Goal: Transaction & Acquisition: Purchase product/service

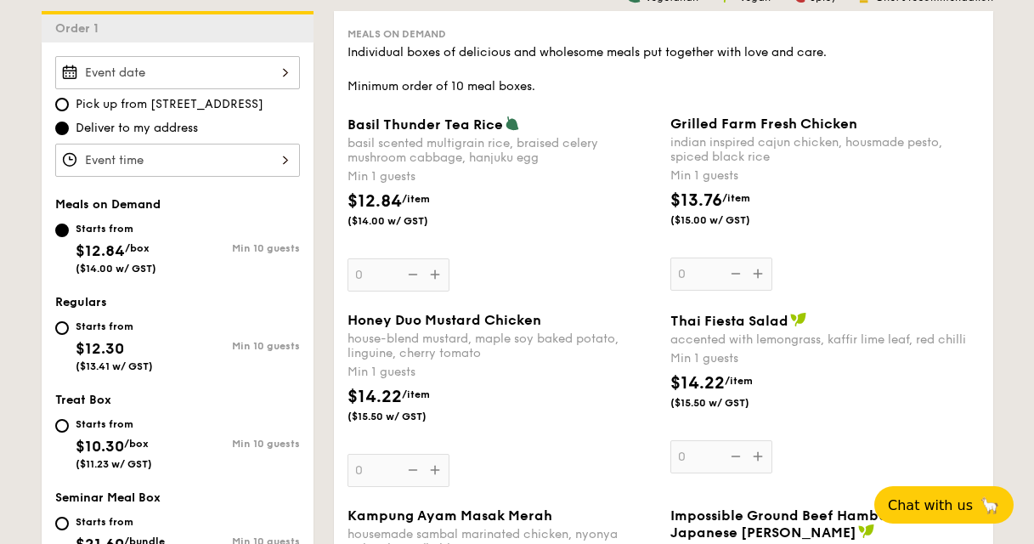
scroll to position [469, 0]
click at [73, 420] on div "Starts from $10.30 /box ($11.23 w/ GST)" at bounding box center [116, 441] width 122 height 56
click at [69, 420] on input "Starts from $10.30 /box ($11.23 w/ GST) Min 10 guests" at bounding box center [62, 425] width 14 height 14
radio input "true"
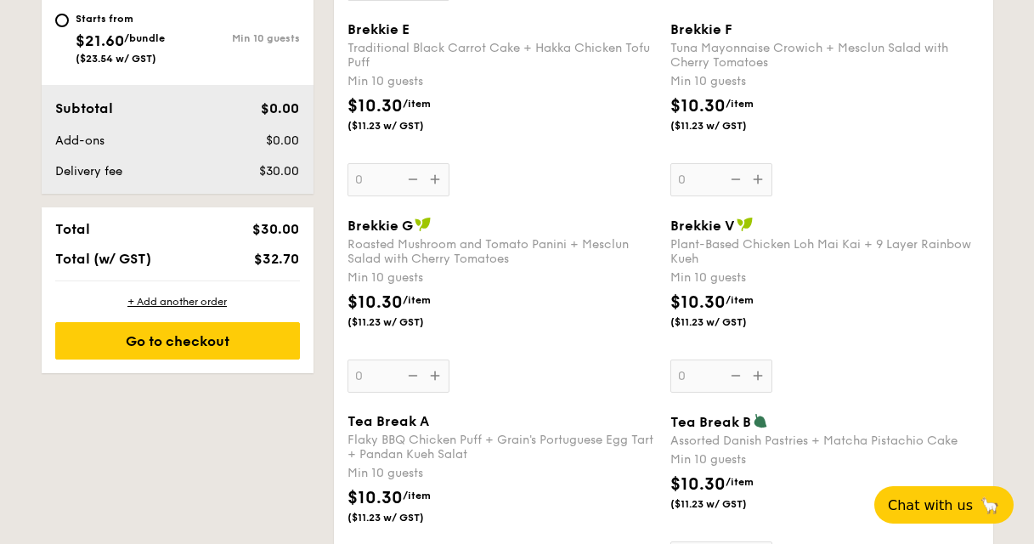
scroll to position [982, 0]
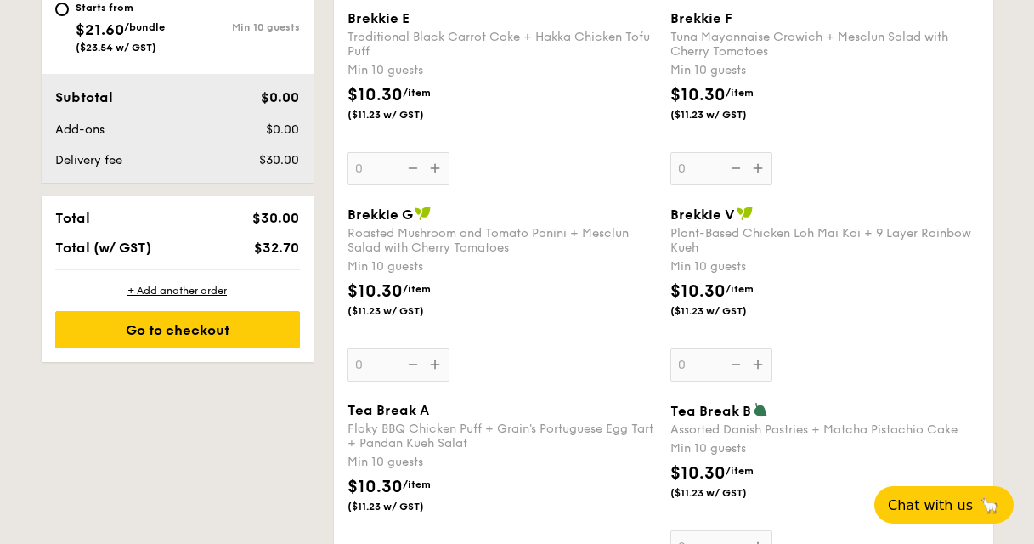
click at [413, 232] on div "Roasted Mushroom and Tomato Panini + Mesclun Salad with Cherry Tomatoes" at bounding box center [501, 240] width 309 height 29
click at [413, 348] on input "0" at bounding box center [398, 364] width 102 height 33
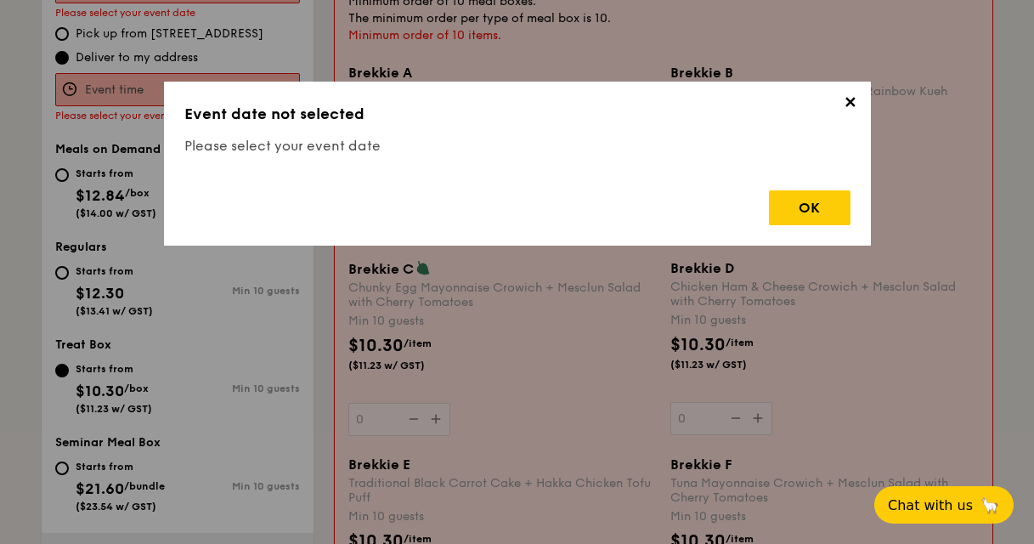
scroll to position [453, 0]
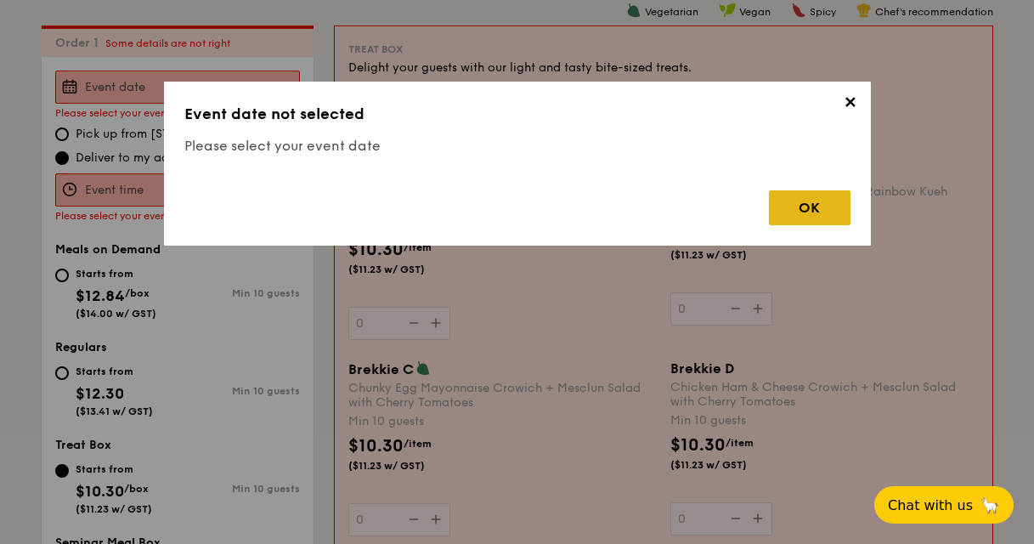
drag, startPoint x: 758, startPoint y: 217, endPoint x: 790, endPoint y: 219, distance: 31.5
click at [790, 219] on div "OK" at bounding box center [810, 207] width 82 height 35
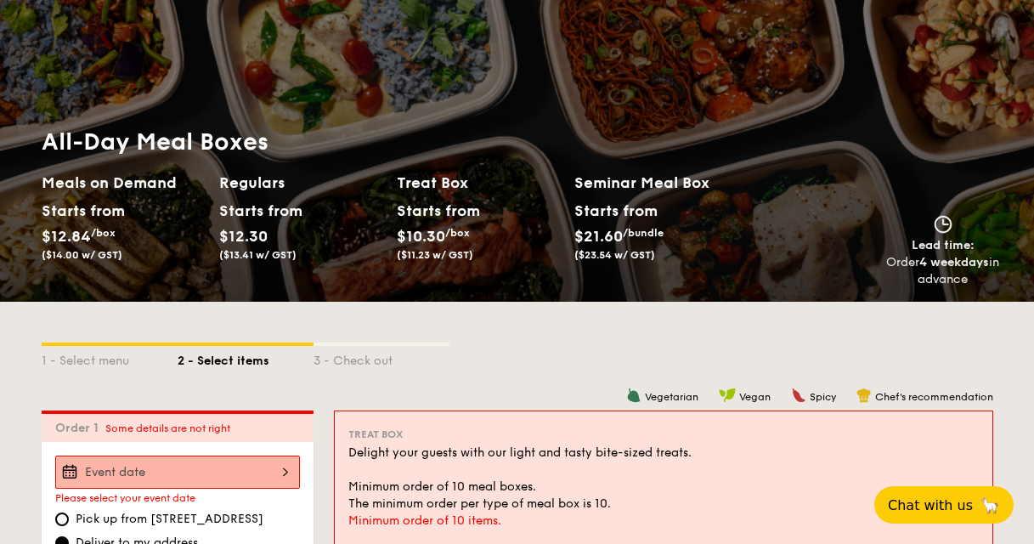
scroll to position [0, 0]
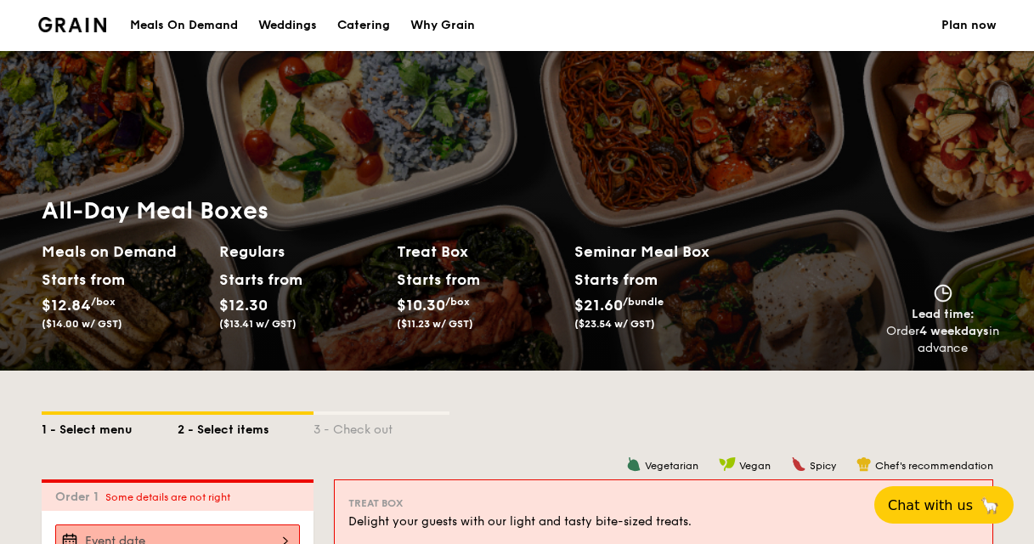
click at [91, 424] on div "1 - Select menu" at bounding box center [110, 426] width 136 height 24
select select
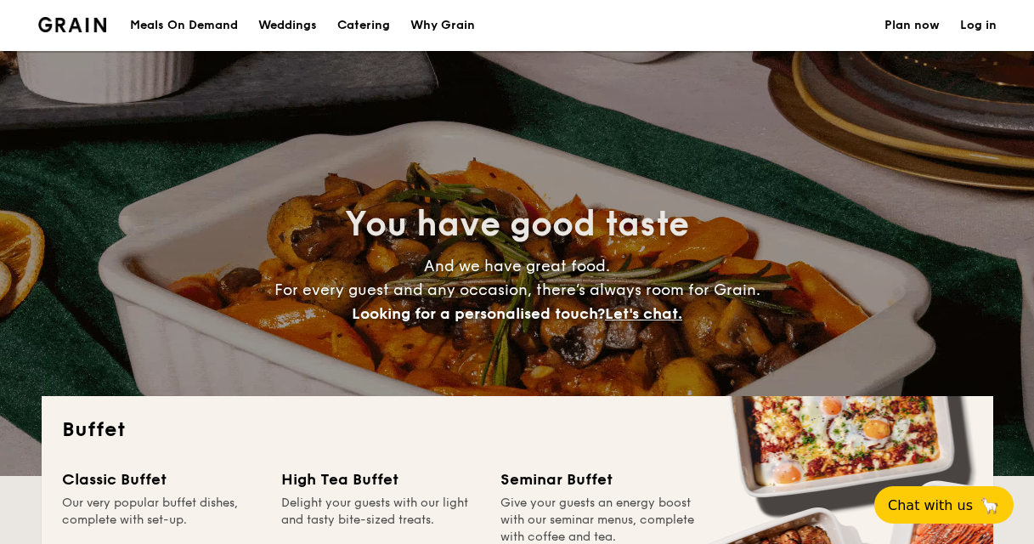
click at [361, 31] on h1 "Catering" at bounding box center [363, 25] width 53 height 51
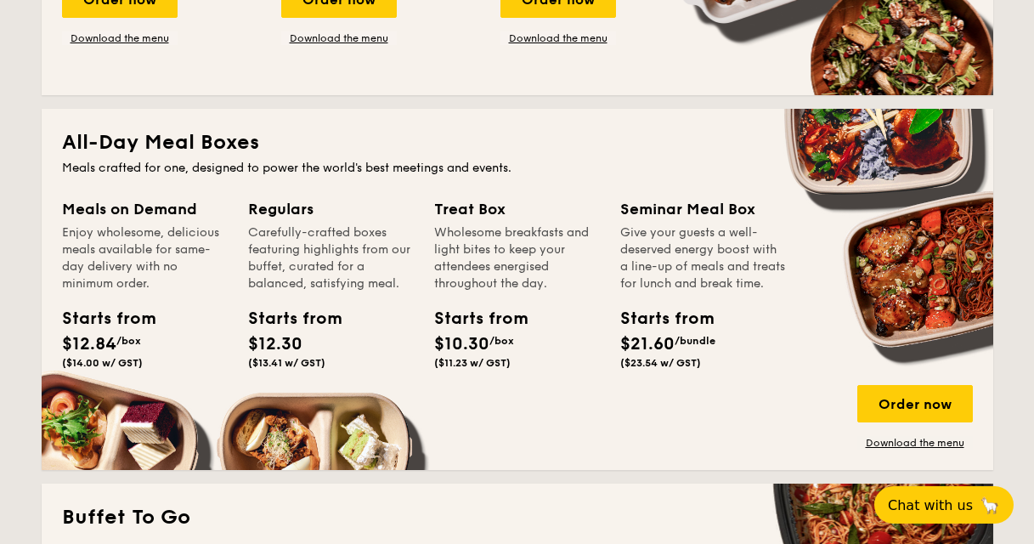
scroll to position [656, 0]
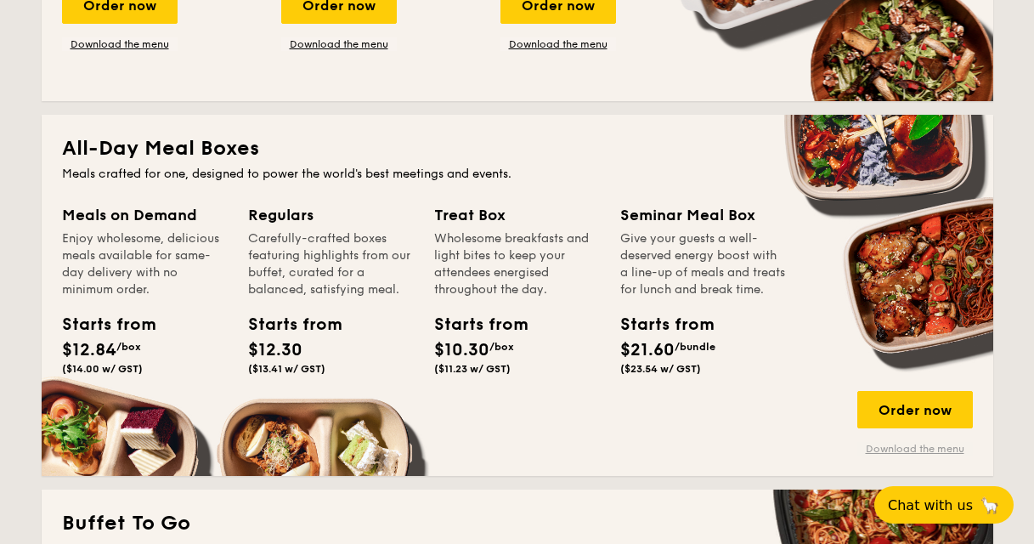
click at [915, 446] on link "Download the menu" at bounding box center [914, 449] width 115 height 14
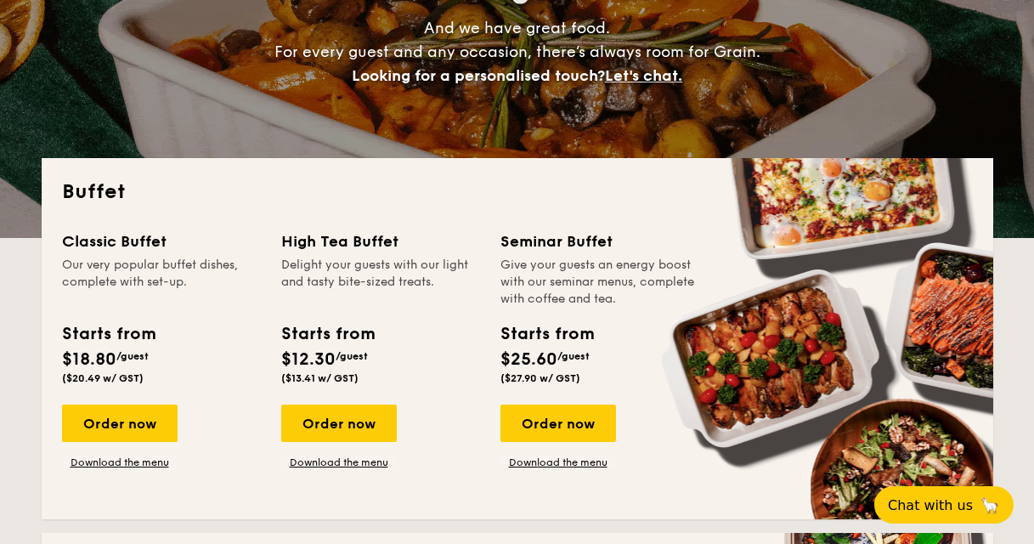
scroll to position [0, 0]
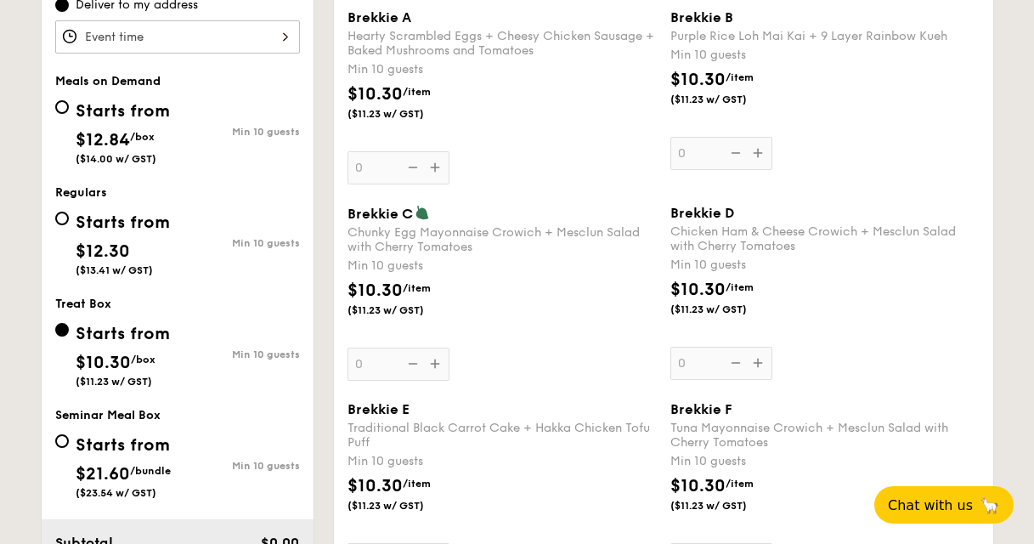
scroll to position [803, 0]
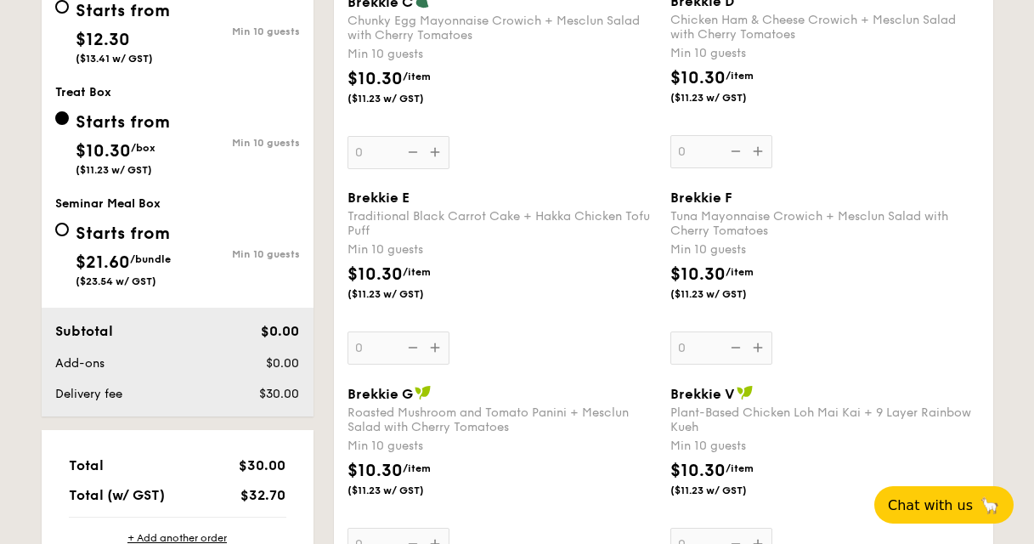
drag, startPoint x: 542, startPoint y: 422, endPoint x: 355, endPoint y: 394, distance: 188.9
click at [355, 392] on div "Brekkie G Roasted Mushroom and Tomato Panini + Mesclun Salad with Cherry Tomato…" at bounding box center [501, 409] width 309 height 49
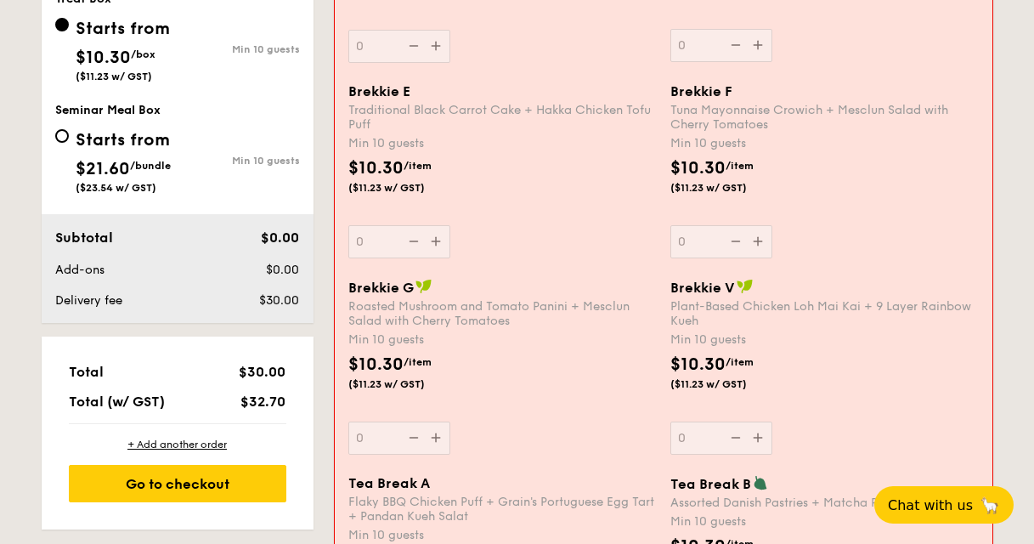
scroll to position [927, 0]
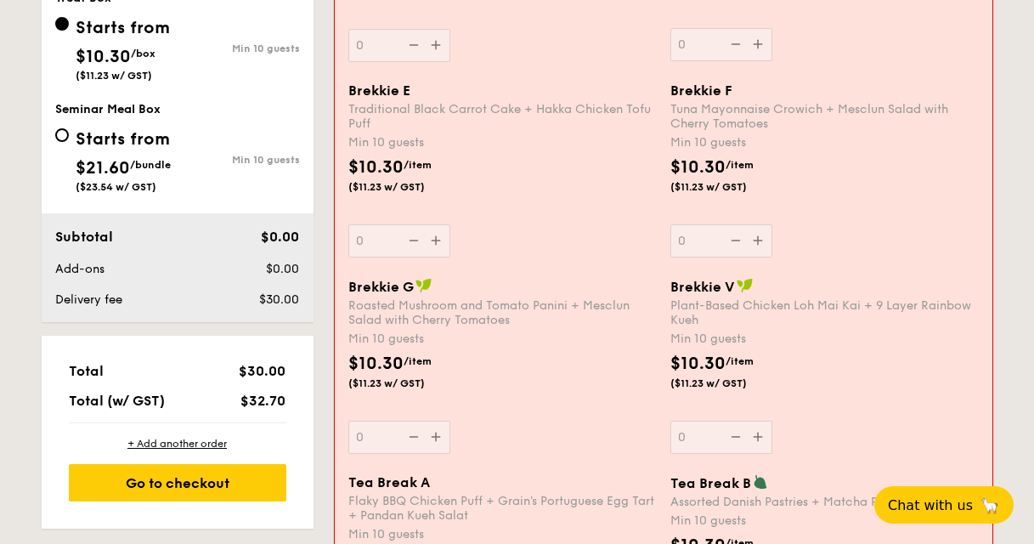
drag, startPoint x: 499, startPoint y: 318, endPoint x: 425, endPoint y: 310, distance: 73.5
click at [425, 309] on div "Roasted Mushroom and Tomato Panini + Mesclun Salad with Cherry Tomatoes" at bounding box center [502, 312] width 308 height 29
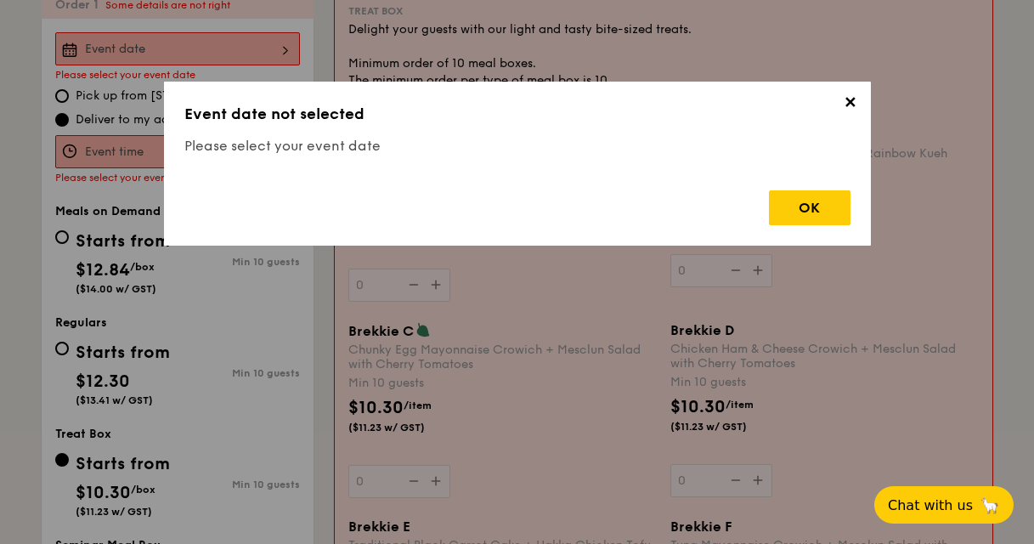
scroll to position [453, 0]
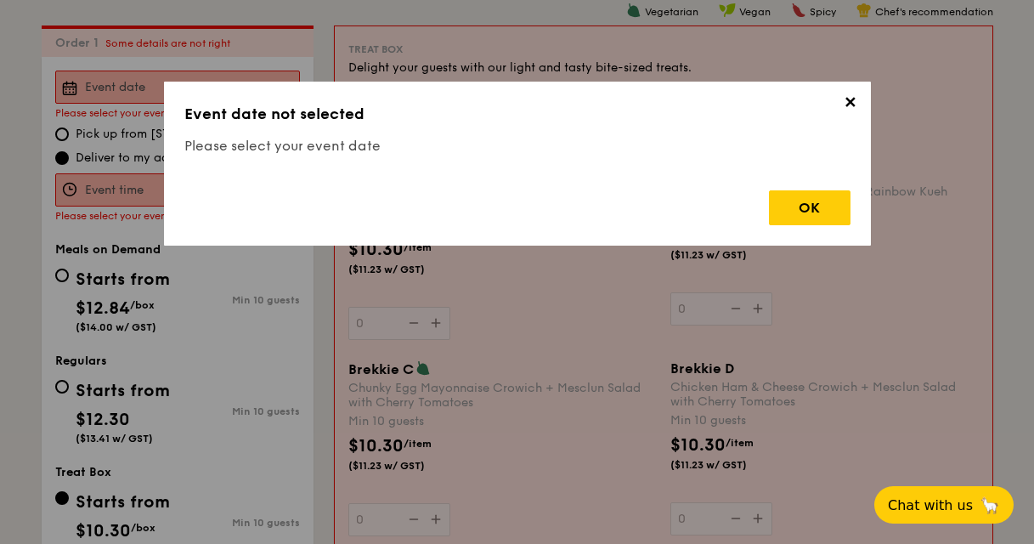
click at [852, 104] on span "✕" at bounding box center [850, 105] width 24 height 24
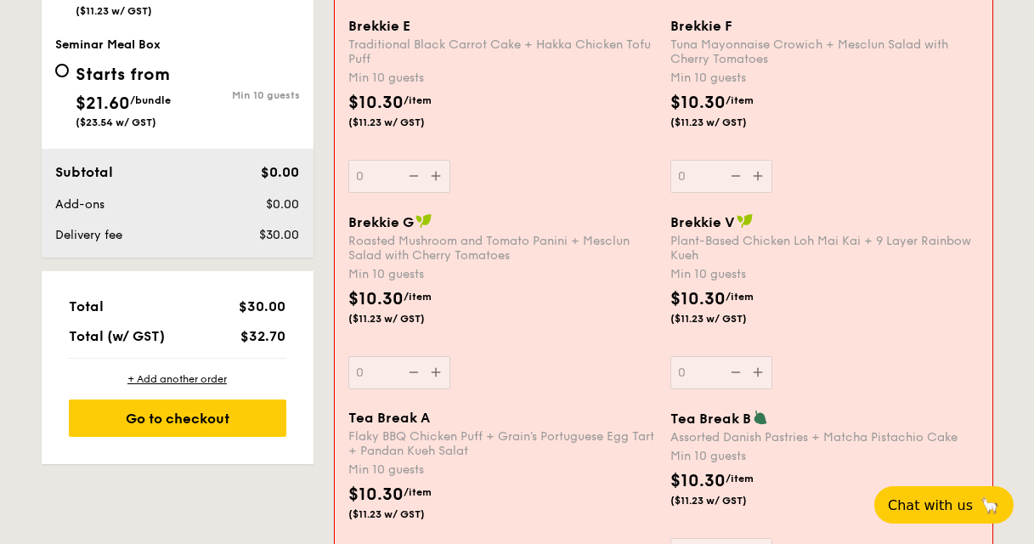
scroll to position [999, 0]
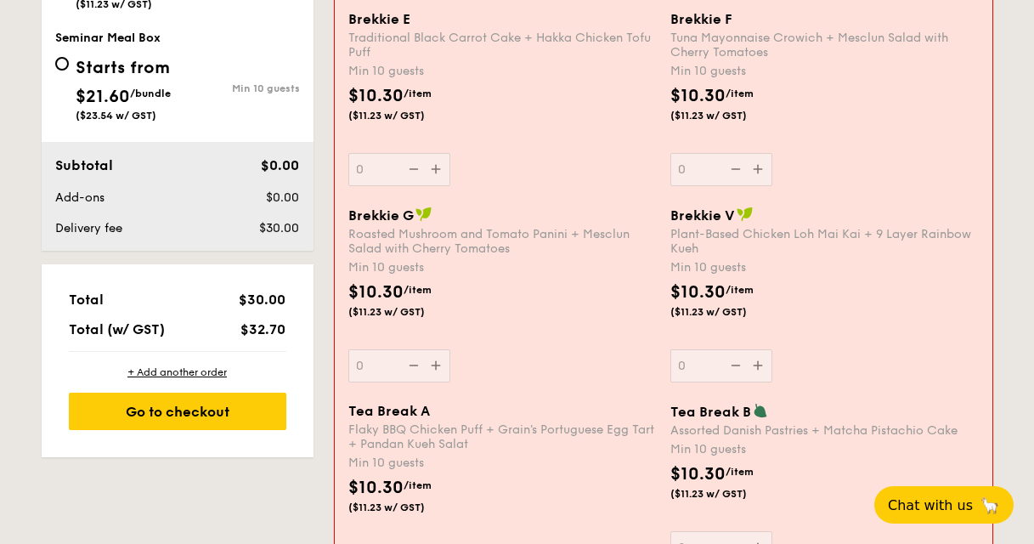
click at [437, 366] on div "Brekkie G Roasted Mushroom and Tomato Panini + Mesclun Salad with Cherry Tomato…" at bounding box center [502, 294] width 308 height 176
click at [437, 366] on input "0" at bounding box center [399, 365] width 102 height 33
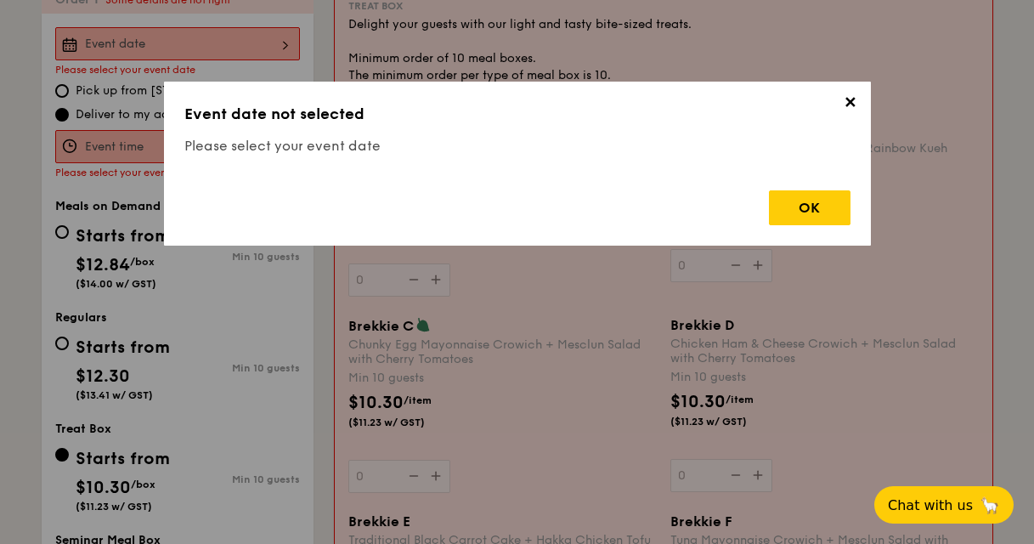
scroll to position [453, 0]
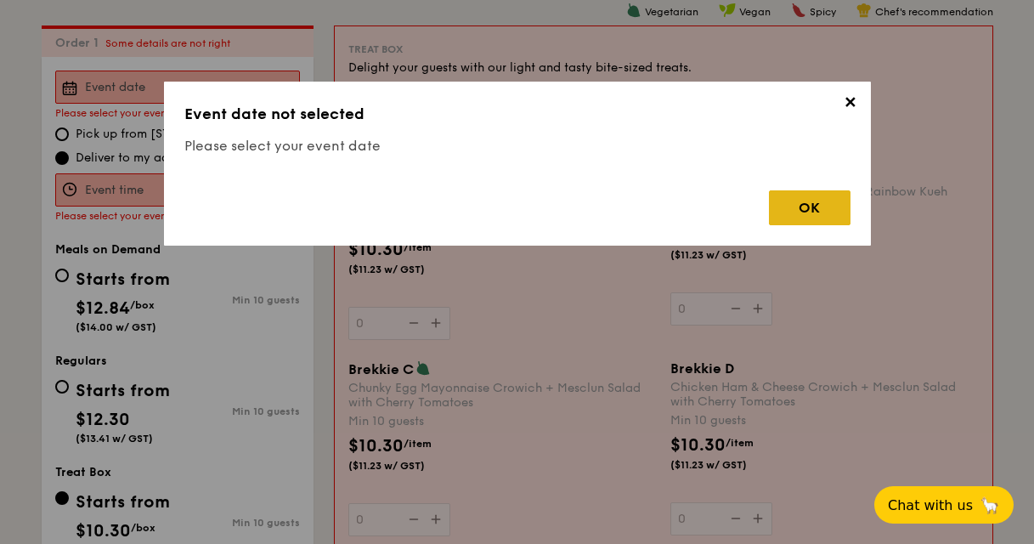
click at [819, 214] on div "OK" at bounding box center [810, 207] width 82 height 35
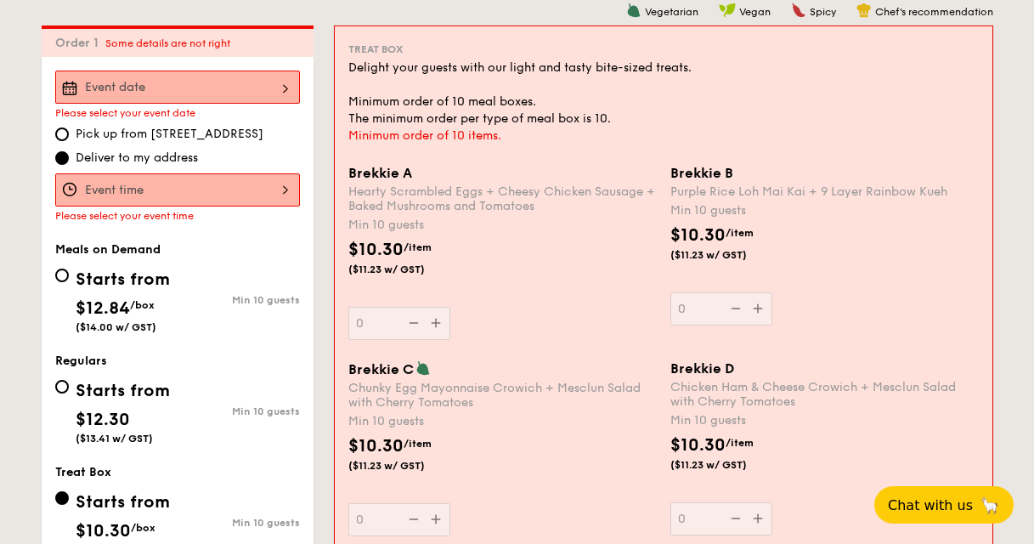
click at [211, 82] on input "Brekkie A Hearty Scrambled Eggs + Cheesy Chicken Sausage + Baked Mushrooms and …" at bounding box center [177, 86] width 245 height 33
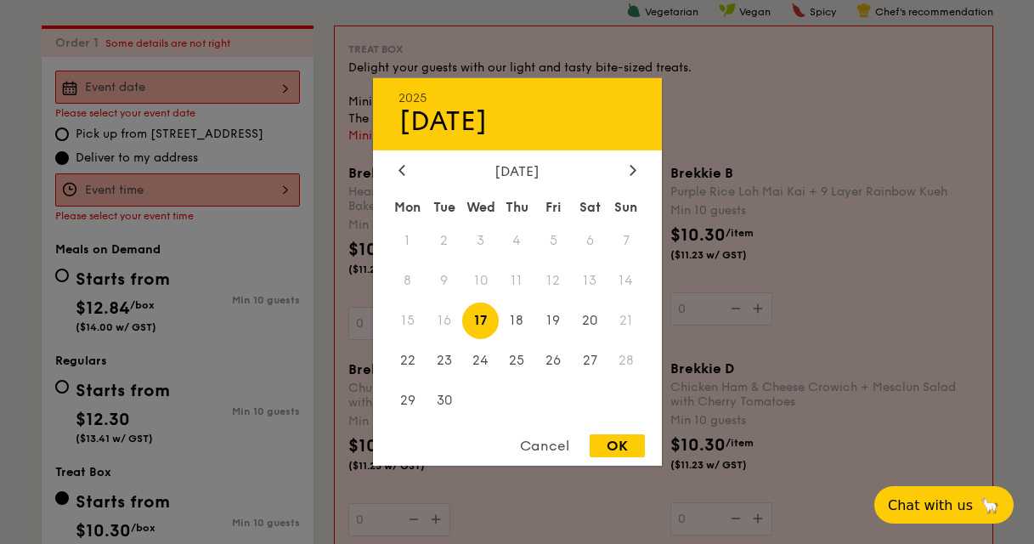
click at [515, 341] on div "Mon Tue Wed Thu Fri Sat Sun 1 2 3 4 5 6 7 8 9 10 11 12 13 14 15 16 17 18 19 20 …" at bounding box center [517, 306] width 289 height 229
click at [520, 349] on span "25" at bounding box center [517, 359] width 37 height 37
click at [610, 435] on div "OK" at bounding box center [616, 445] width 55 height 23
type input "[DATE]"
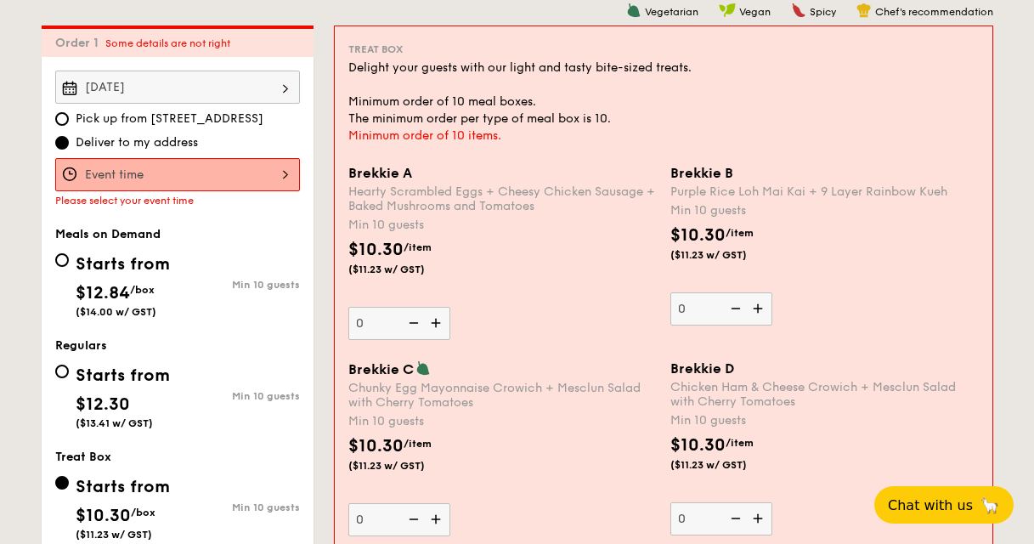
click at [200, 184] on input "Brekkie A Hearty Scrambled Eggs + Cheesy Chicken Sausage + Baked Mushrooms and …" at bounding box center [177, 174] width 245 height 33
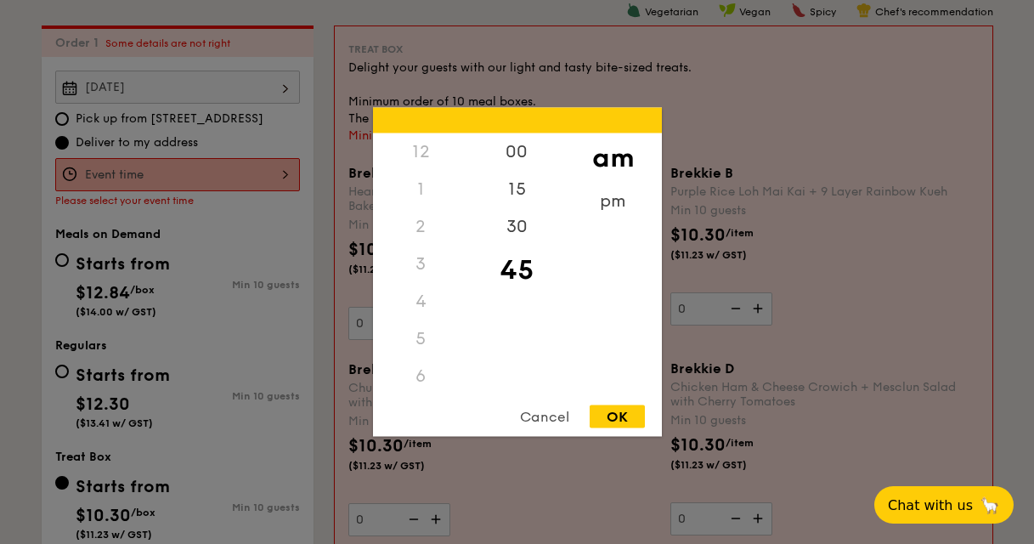
scroll to position [187, 0]
drag, startPoint x: 625, startPoint y: 422, endPoint x: 627, endPoint y: 408, distance: 13.7
click at [627, 408] on div "OK" at bounding box center [616, 416] width 55 height 23
type input "10:45AM"
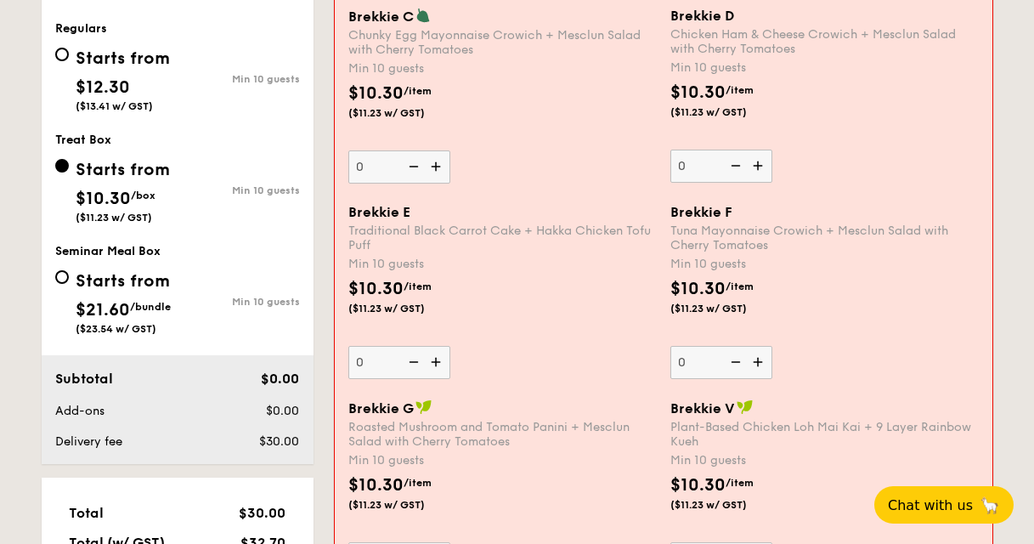
scroll to position [821, 0]
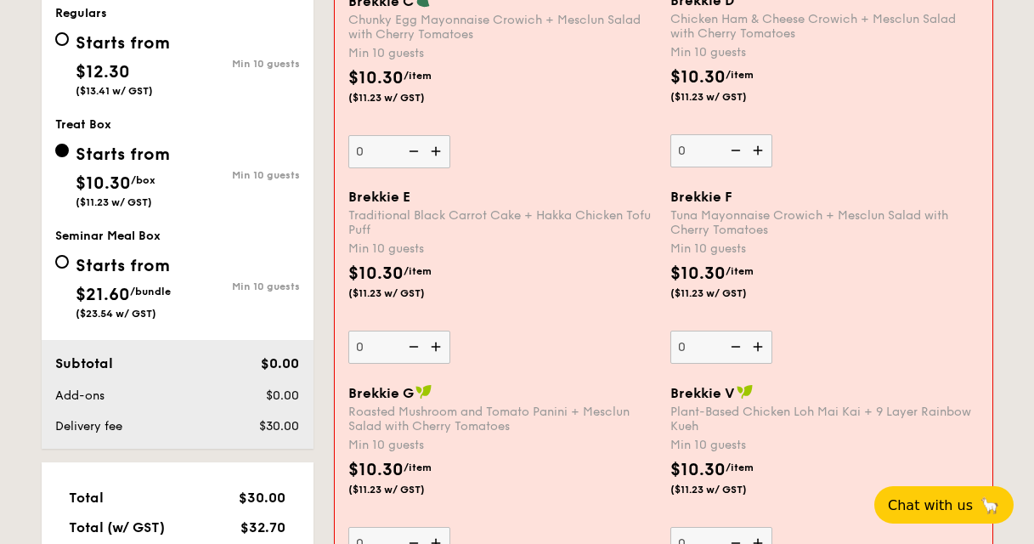
click at [395, 336] on input "0" at bounding box center [399, 346] width 102 height 33
click at [565, 314] on div "Brekkie E Traditional Black Carrot Cake + Hakka Chicken Tofu Puff Min 10 guests…" at bounding box center [502, 276] width 308 height 175
click at [450, 330] on input "57" at bounding box center [399, 346] width 102 height 33
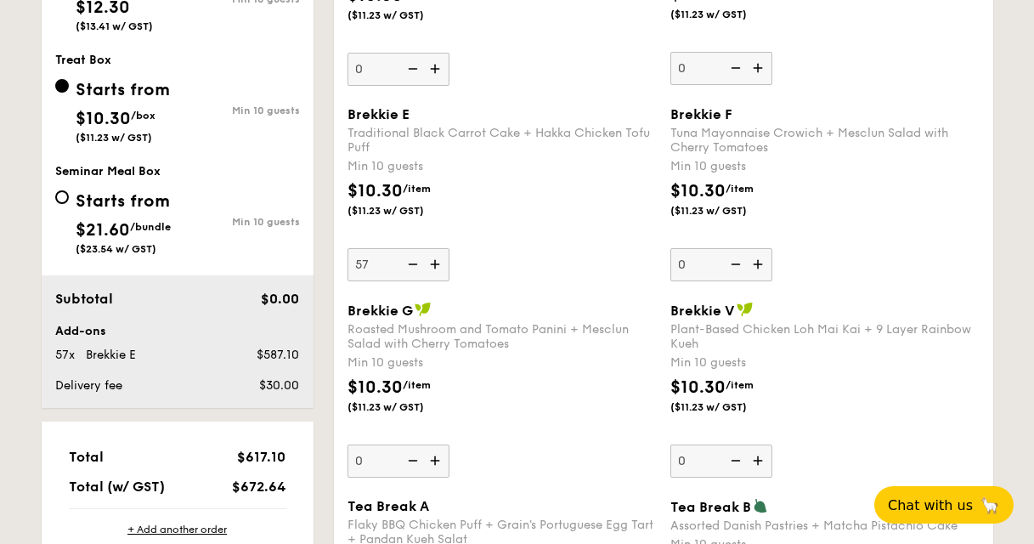
scroll to position [885, 0]
click at [479, 180] on div "$10.30 /item ($11.23 w/ GST)" at bounding box center [502, 208] width 323 height 59
click at [449, 249] on input "57" at bounding box center [398, 265] width 102 height 33
click at [406, 263] on img at bounding box center [410, 265] width 25 height 32
click at [406, 263] on input "57" at bounding box center [398, 265] width 102 height 33
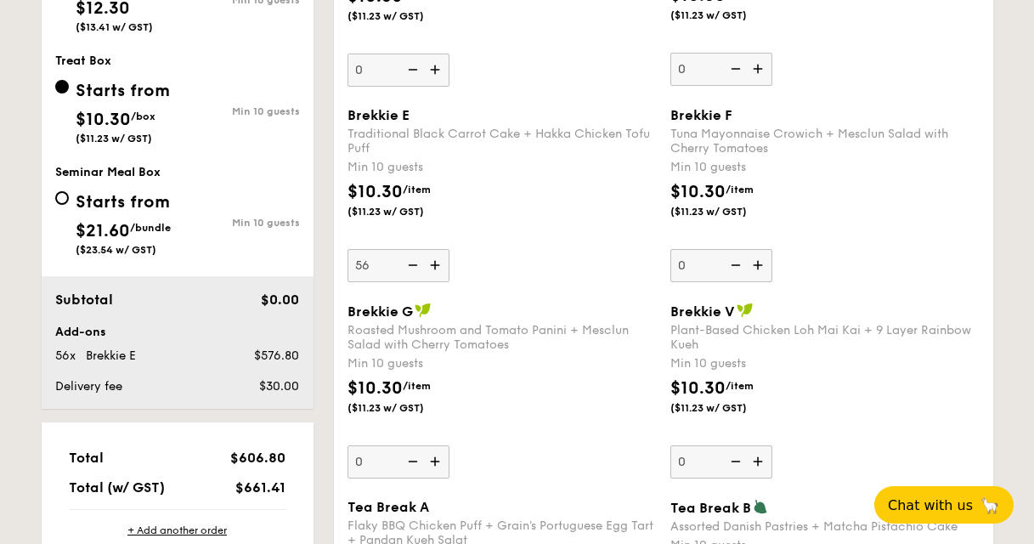
click at [406, 263] on img at bounding box center [410, 265] width 25 height 32
click at [406, 263] on input "56" at bounding box center [398, 265] width 102 height 33
click at [406, 263] on img at bounding box center [410, 265] width 25 height 32
click at [406, 263] on input "55" at bounding box center [398, 265] width 102 height 33
click at [406, 263] on img at bounding box center [410, 265] width 25 height 32
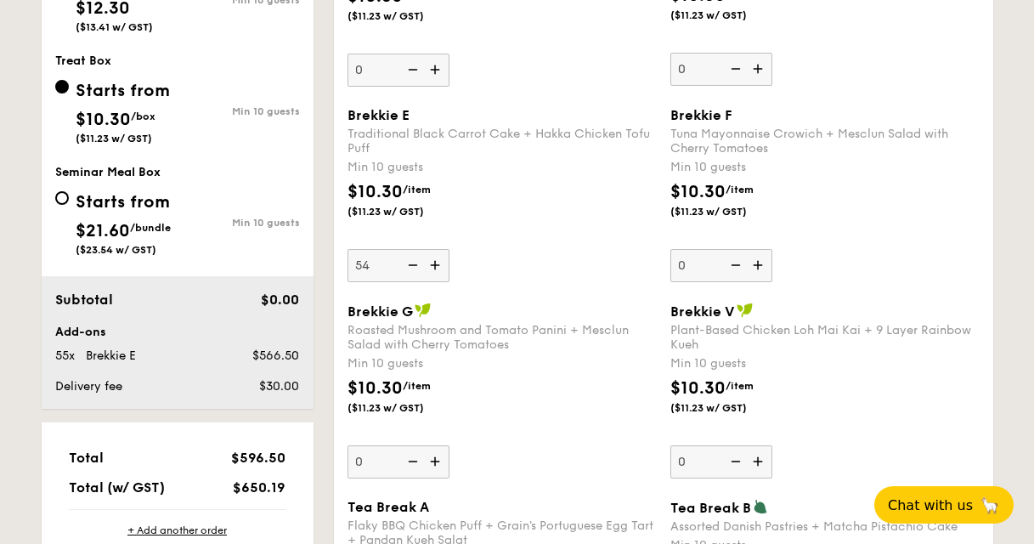
click at [406, 263] on input "54" at bounding box center [398, 265] width 102 height 33
click at [406, 263] on img at bounding box center [410, 265] width 25 height 32
click at [406, 263] on input "53" at bounding box center [398, 265] width 102 height 33
click at [406, 263] on img at bounding box center [410, 265] width 25 height 32
click at [406, 263] on input "52" at bounding box center [398, 265] width 102 height 33
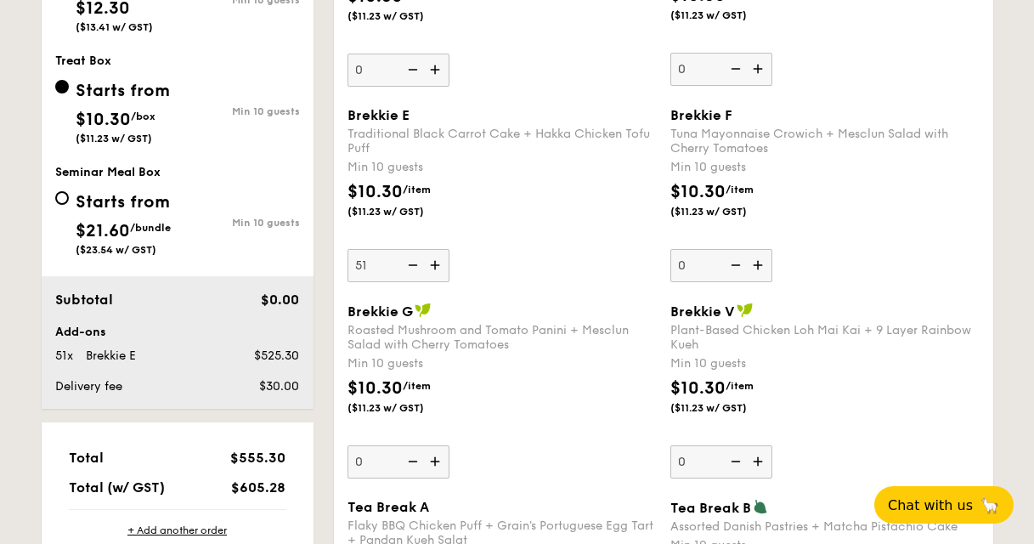
click at [406, 263] on img at bounding box center [410, 265] width 25 height 32
click at [406, 263] on input "51" at bounding box center [398, 265] width 102 height 33
click at [406, 263] on img at bounding box center [410, 265] width 25 height 32
click at [406, 263] on input "50" at bounding box center [398, 265] width 102 height 33
click at [406, 263] on img at bounding box center [410, 265] width 25 height 32
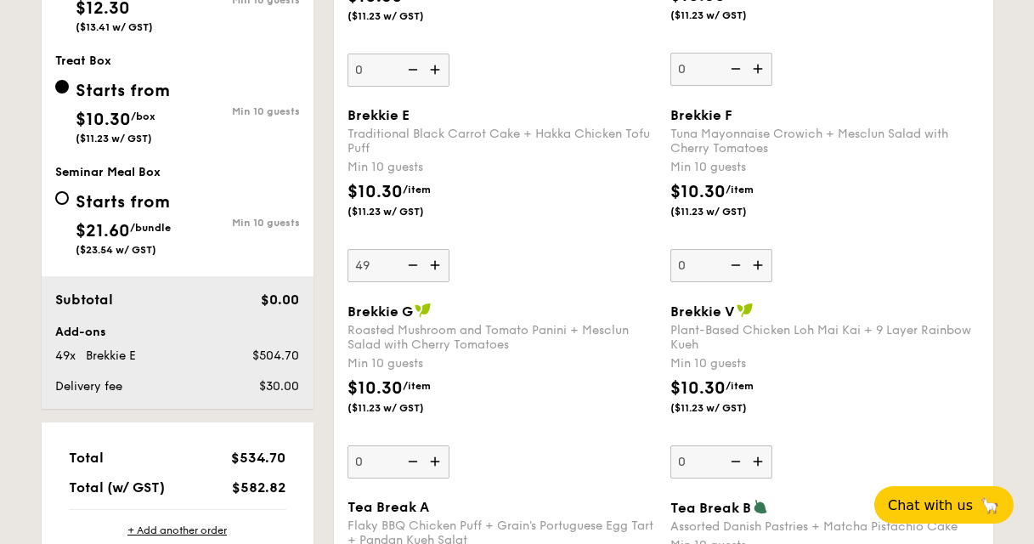
click at [406, 263] on input "49" at bounding box center [398, 265] width 102 height 33
click at [406, 263] on img at bounding box center [410, 265] width 25 height 32
click at [406, 263] on input "48" at bounding box center [398, 265] width 102 height 33
click at [406, 263] on img at bounding box center [410, 265] width 25 height 32
click at [406, 263] on input "47" at bounding box center [398, 265] width 102 height 33
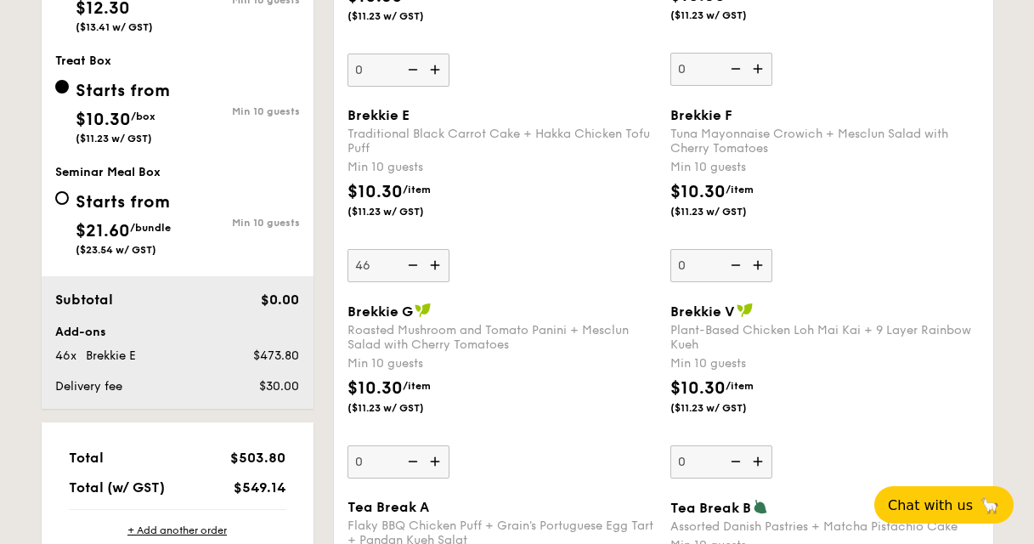
click at [406, 263] on img at bounding box center [410, 265] width 25 height 32
click at [406, 263] on input "46" at bounding box center [398, 265] width 102 height 33
click at [406, 263] on img at bounding box center [410, 265] width 25 height 32
click at [406, 263] on input "45" at bounding box center [398, 265] width 102 height 33
click at [406, 263] on img at bounding box center [410, 265] width 25 height 32
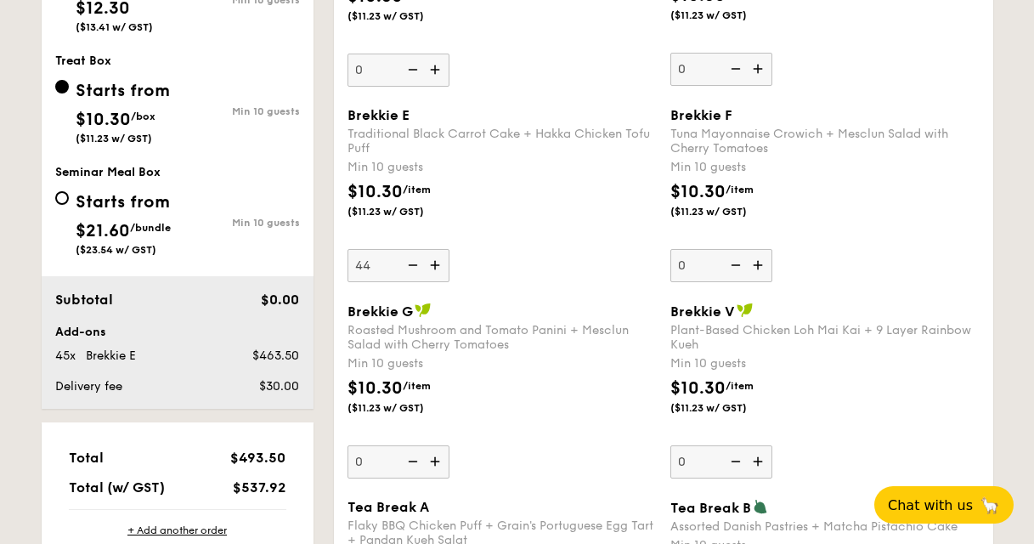
click at [406, 263] on input "44" at bounding box center [398, 265] width 102 height 33
click at [406, 263] on img at bounding box center [410, 265] width 25 height 32
click at [406, 263] on input "43" at bounding box center [398, 265] width 102 height 33
click at [406, 263] on img at bounding box center [410, 265] width 25 height 32
click at [406, 263] on input "42" at bounding box center [398, 265] width 102 height 33
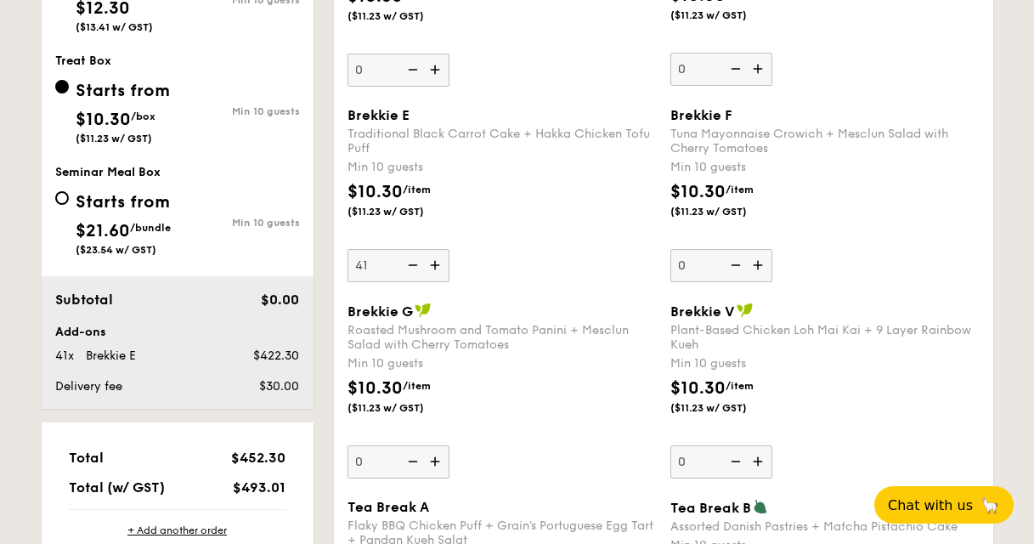
click at [406, 263] on img at bounding box center [410, 265] width 25 height 32
click at [406, 263] on input "41" at bounding box center [398, 265] width 102 height 33
click at [406, 263] on img at bounding box center [410, 265] width 25 height 32
click at [406, 263] on input "40" at bounding box center [398, 265] width 102 height 33
click at [406, 263] on img at bounding box center [410, 265] width 25 height 32
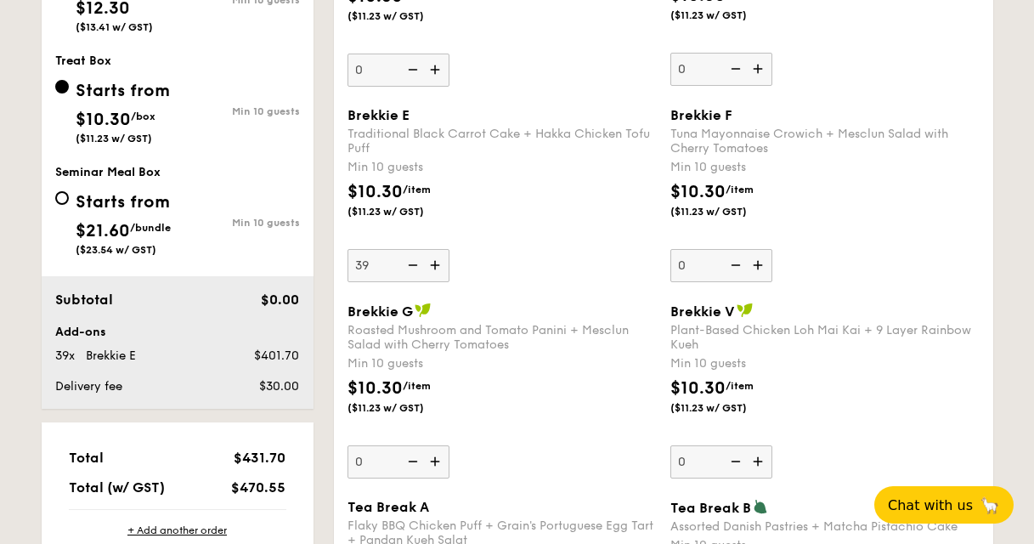
click at [406, 263] on input "39" at bounding box center [398, 265] width 102 height 33
click at [406, 263] on img at bounding box center [410, 265] width 25 height 32
click at [406, 263] on input "38" at bounding box center [398, 265] width 102 height 33
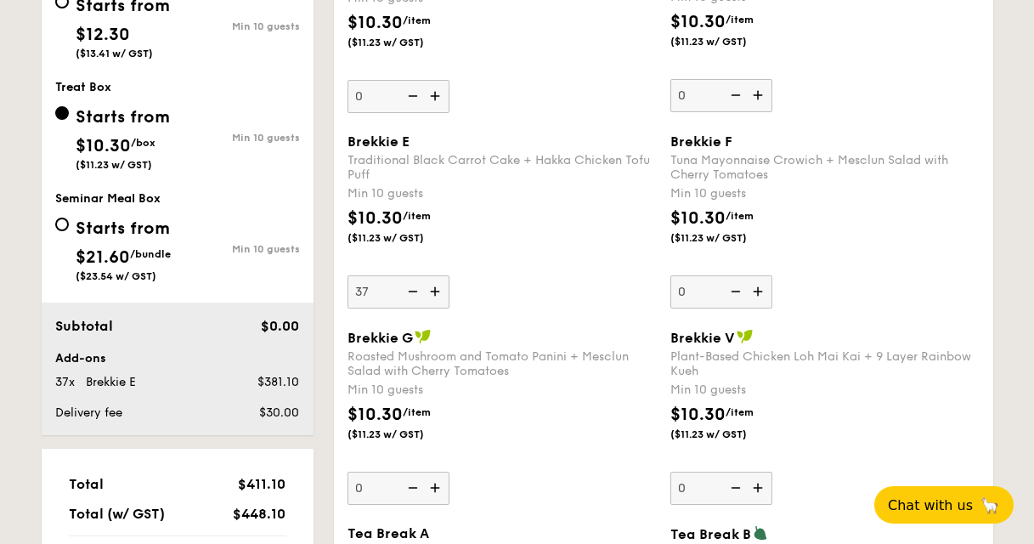
scroll to position [850, 0]
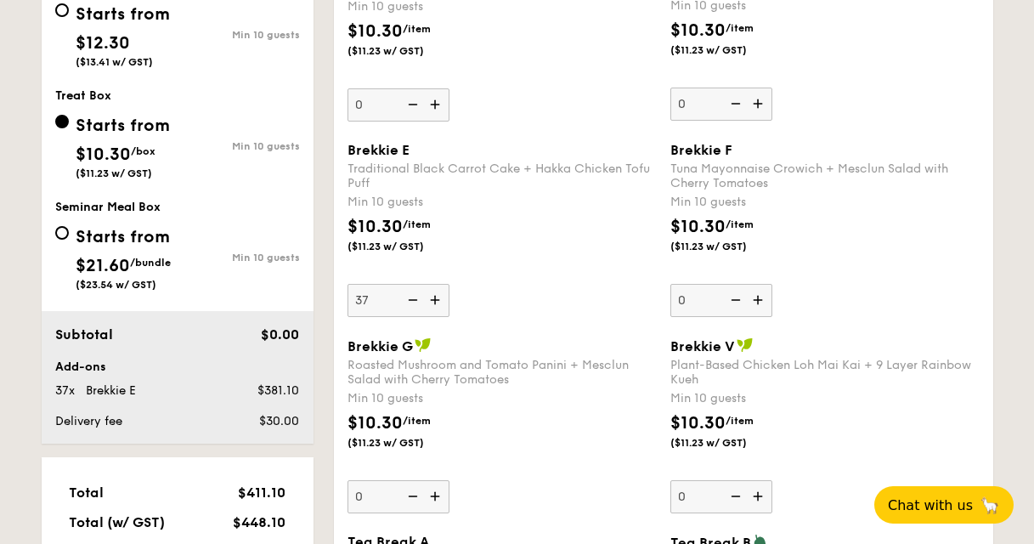
click at [410, 302] on img at bounding box center [410, 300] width 25 height 32
click at [410, 302] on input "37" at bounding box center [398, 300] width 102 height 33
click at [410, 302] on img at bounding box center [410, 300] width 25 height 32
click at [410, 302] on input "36" at bounding box center [398, 300] width 102 height 33
click at [410, 302] on img at bounding box center [410, 300] width 25 height 32
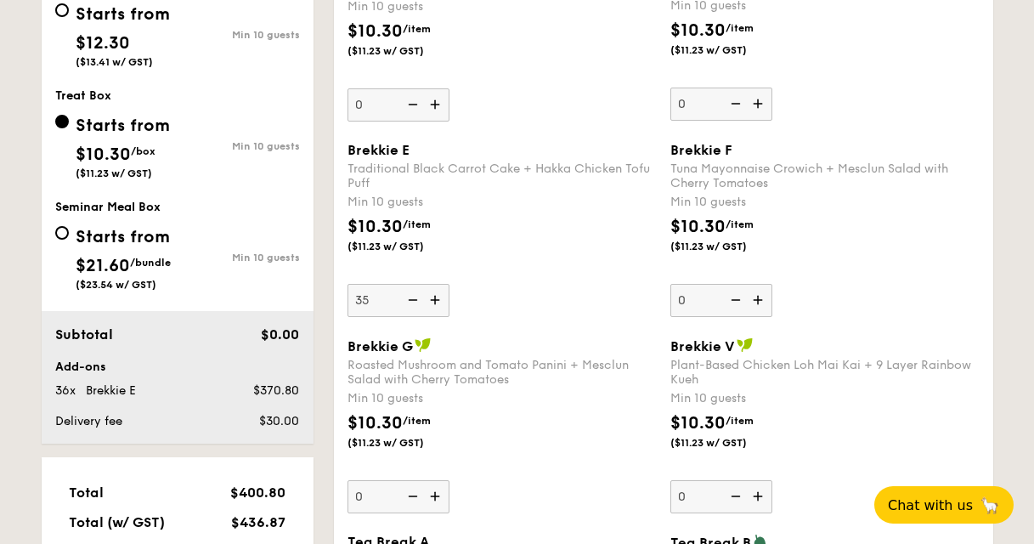
click at [410, 302] on input "35" at bounding box center [398, 300] width 102 height 33
click at [410, 302] on img at bounding box center [410, 300] width 25 height 32
click at [410, 302] on input "34" at bounding box center [398, 300] width 102 height 33
click at [410, 302] on img at bounding box center [410, 300] width 25 height 32
click at [410, 302] on input "33" at bounding box center [398, 300] width 102 height 33
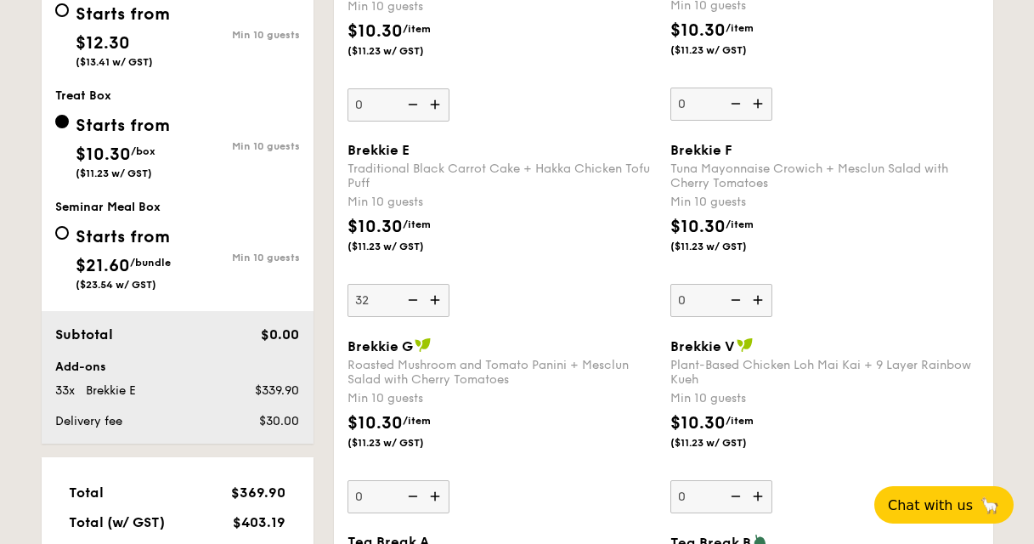
click at [410, 302] on img at bounding box center [410, 300] width 25 height 32
click at [410, 302] on input "32" at bounding box center [398, 300] width 102 height 33
click at [410, 302] on img at bounding box center [410, 300] width 25 height 32
click at [410, 302] on input "31" at bounding box center [398, 300] width 102 height 33
type input "30"
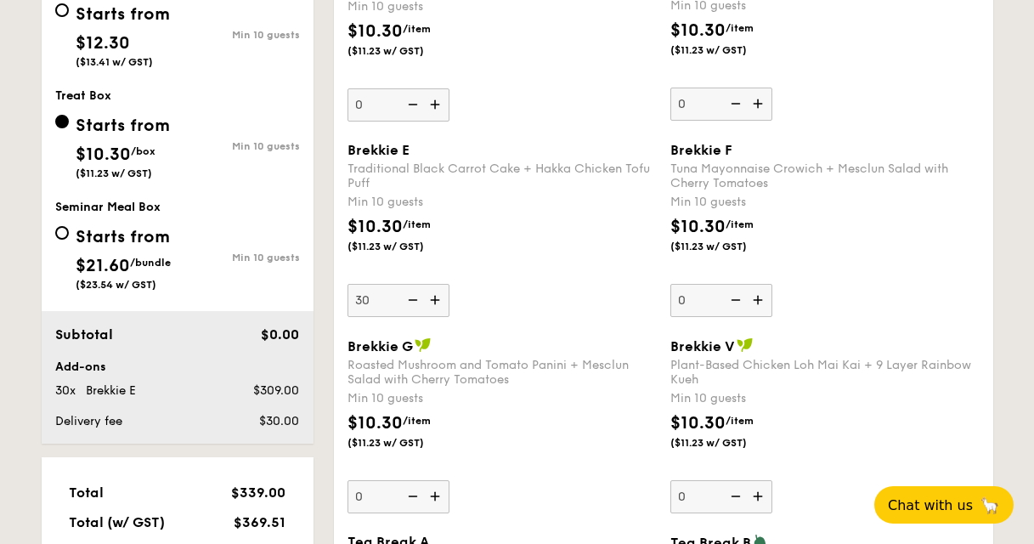
click at [596, 234] on div "$10.30 /item ($11.23 w/ GST)" at bounding box center [502, 243] width 323 height 59
click at [449, 284] on input "30" at bounding box center [398, 300] width 102 height 33
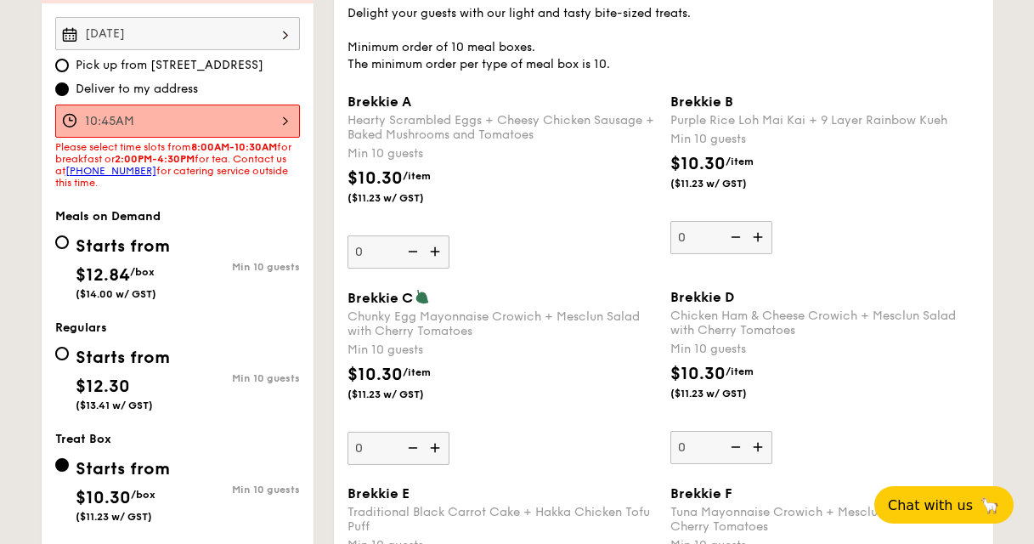
scroll to position [492, 0]
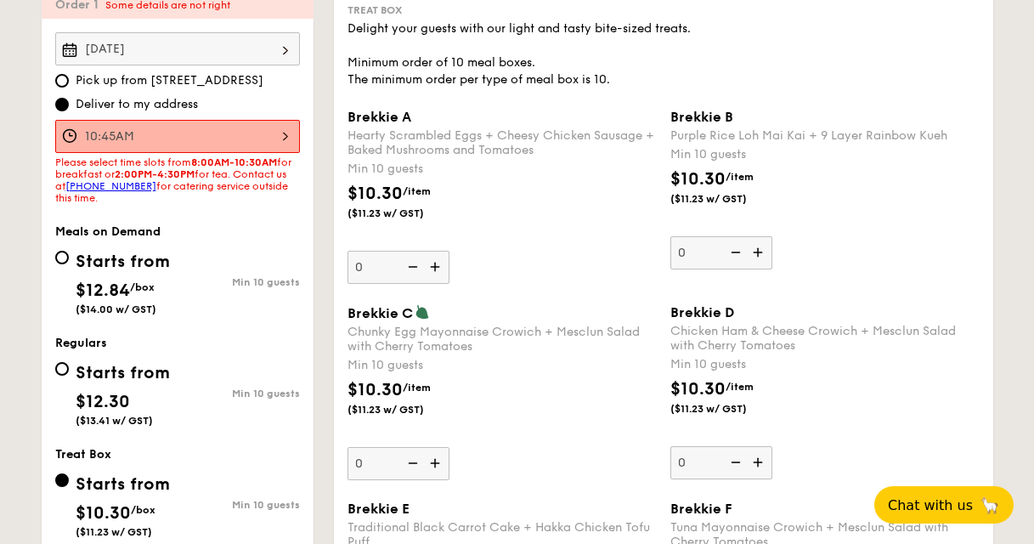
click at [238, 146] on input "10:45AM" at bounding box center [177, 136] width 245 height 33
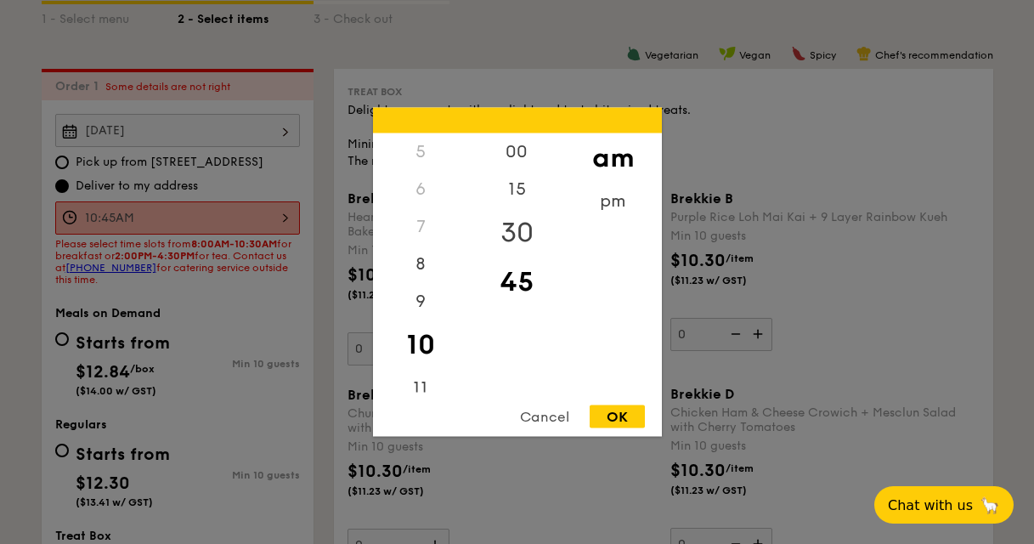
scroll to position [405, 0]
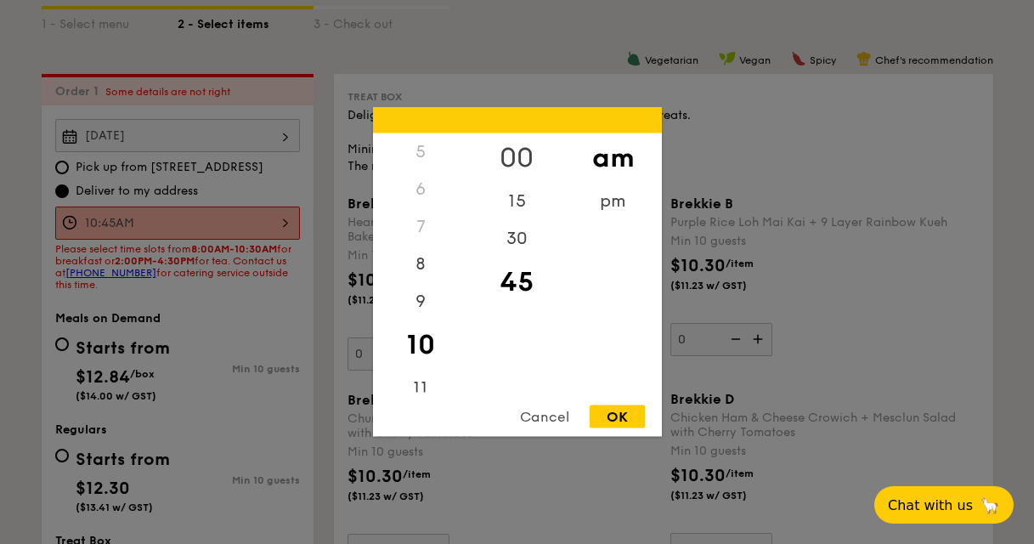
click at [523, 149] on div "00" at bounding box center [517, 157] width 96 height 49
click at [418, 266] on div "8" at bounding box center [421, 269] width 96 height 49
click at [611, 415] on div "OK" at bounding box center [616, 416] width 55 height 23
type input "8:00AM"
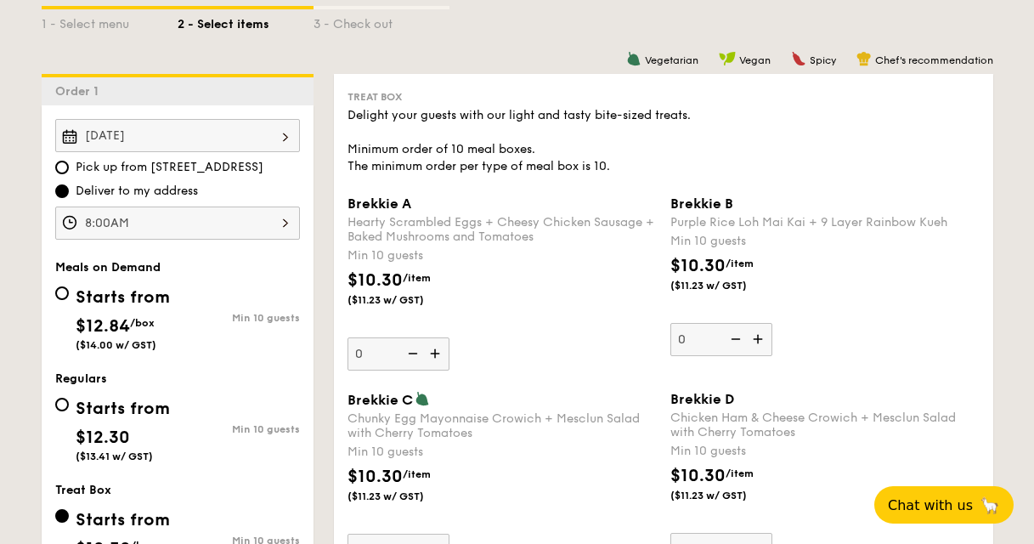
click at [211, 130] on input "[DATE]" at bounding box center [177, 135] width 245 height 33
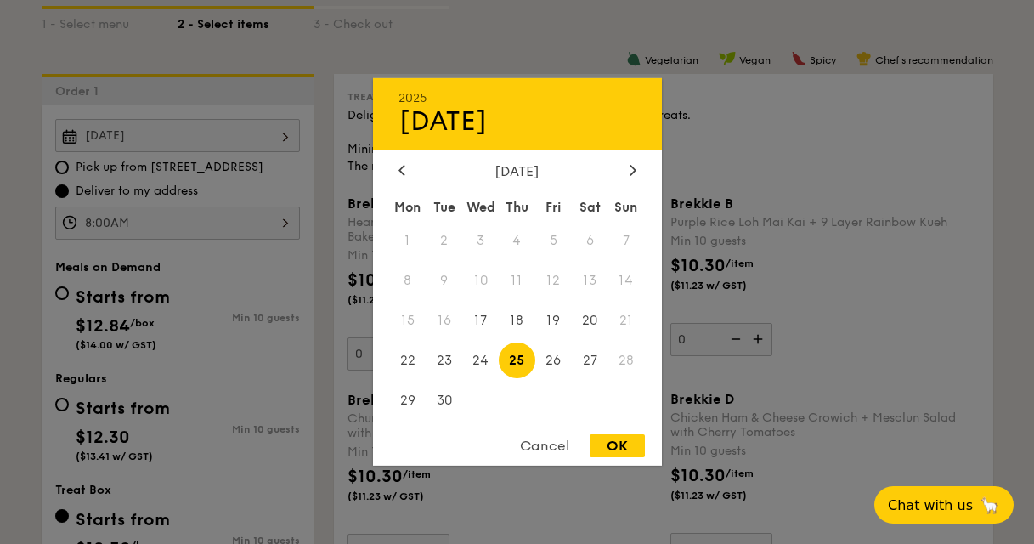
click at [618, 163] on div "[DATE]" at bounding box center [517, 171] width 238 height 16
click at [629, 172] on icon at bounding box center [632, 169] width 7 height 11
click at [400, 400] on span "27" at bounding box center [408, 399] width 37 height 37
click at [628, 436] on div "OK" at bounding box center [616, 445] width 55 height 23
type input "[DATE]"
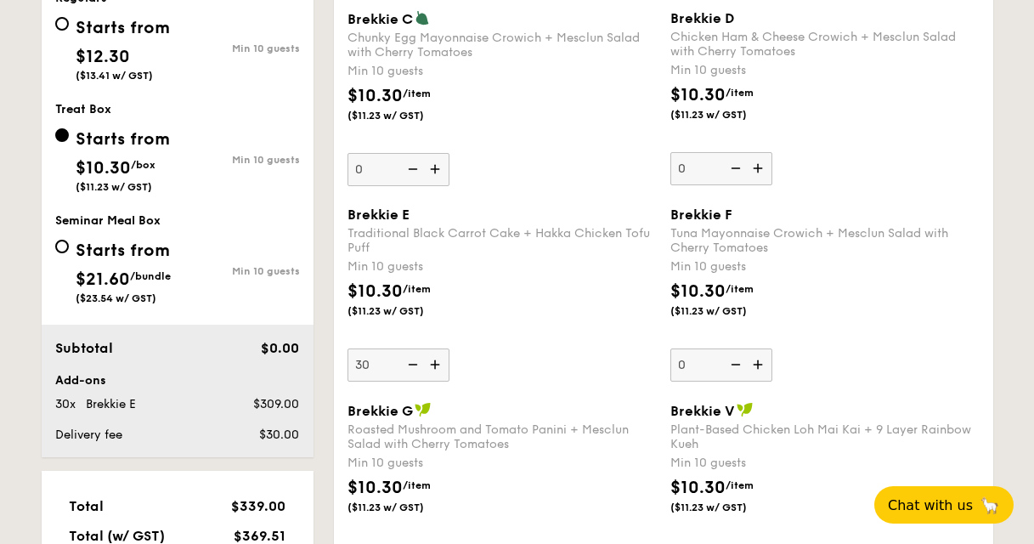
scroll to position [803, 0]
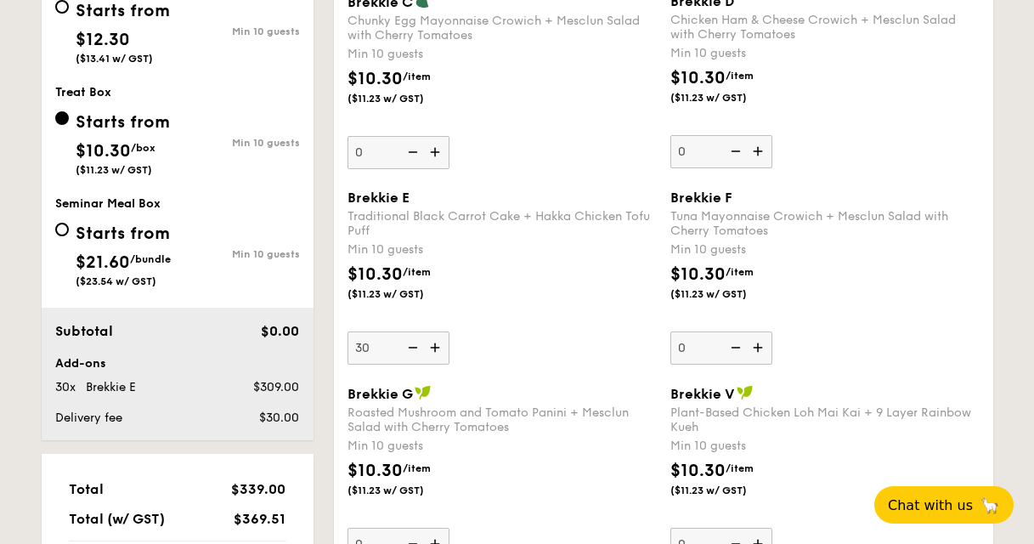
click at [380, 346] on input "30" at bounding box center [398, 347] width 102 height 33
type input "12"
click at [506, 357] on div "Brekkie E Traditional Black Carrot Cake + Hakka Chicken Tofu Puff Min 10 guests…" at bounding box center [501, 276] width 309 height 175
click at [449, 357] on input "12" at bounding box center [398, 347] width 102 height 33
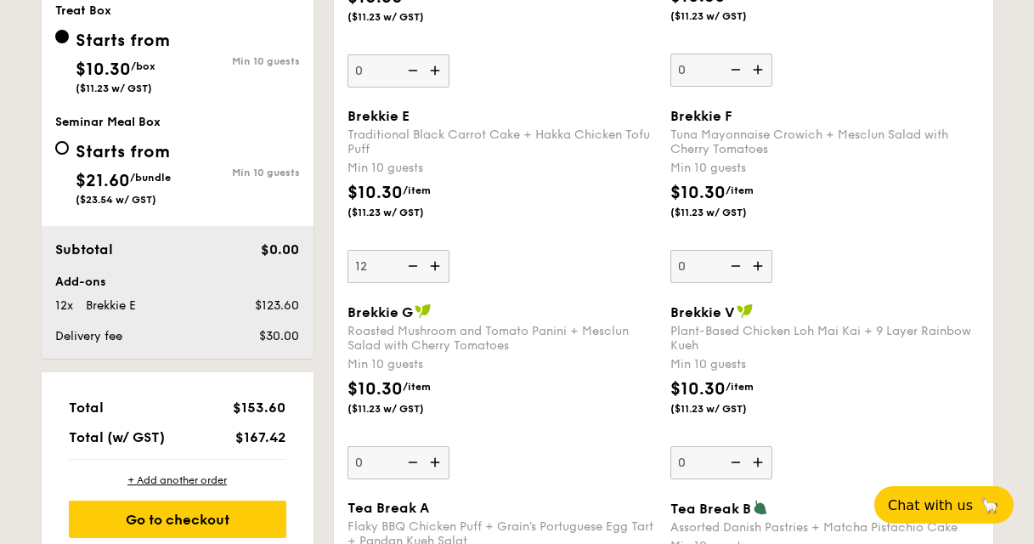
scroll to position [887, 0]
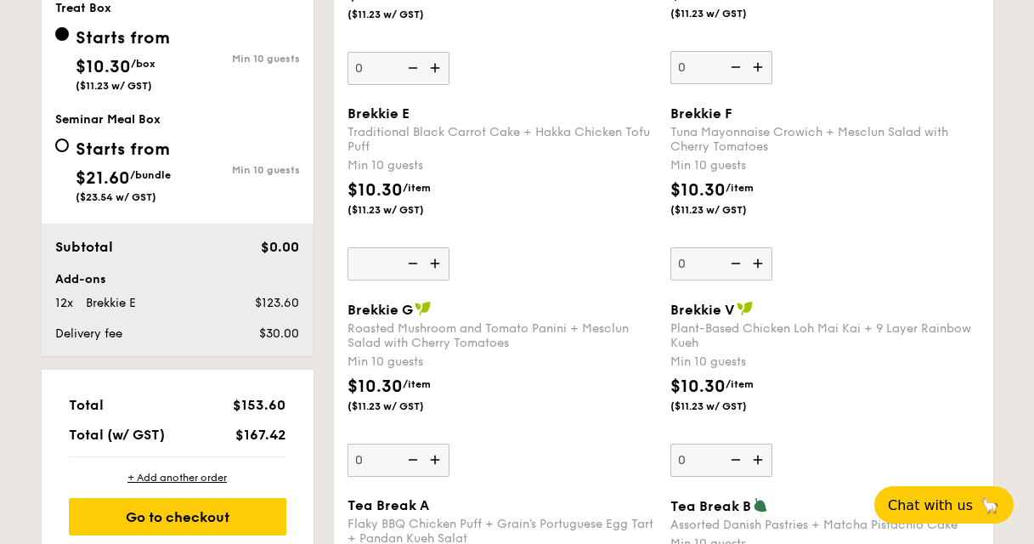
type input "0"
click at [397, 475] on input "0" at bounding box center [398, 459] width 102 height 33
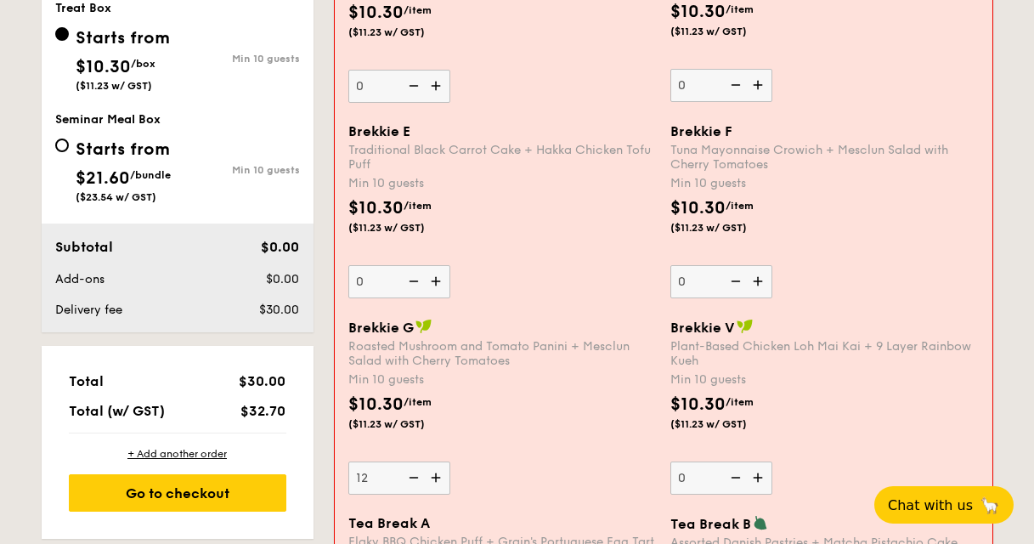
type input "12"
click at [529, 425] on div "$10.30 /item ($11.23 w/ GST)" at bounding box center [502, 421] width 322 height 59
click at [450, 461] on input "12" at bounding box center [399, 477] width 102 height 33
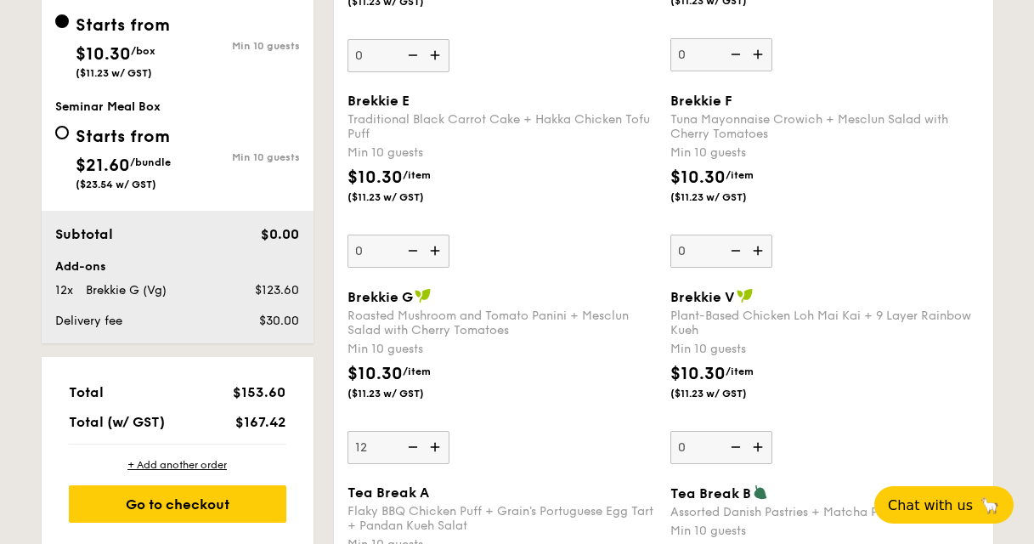
scroll to position [903, 0]
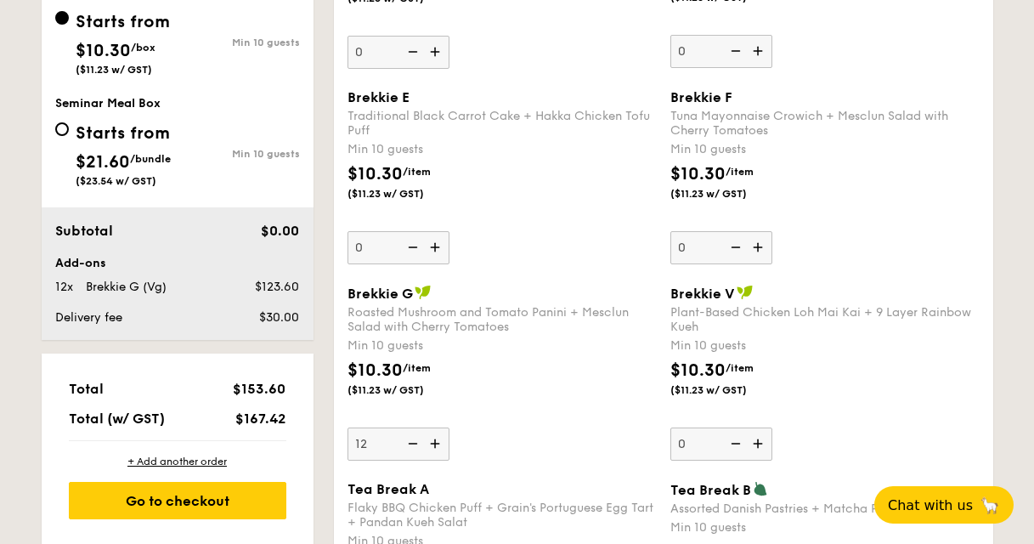
drag, startPoint x: 346, startPoint y: 307, endPoint x: 525, endPoint y: 326, distance: 179.4
click at [525, 326] on div "Roasted Mushroom and Tomato Panini + Mesclun Salad with Cherry Tomatoes" at bounding box center [501, 319] width 309 height 29
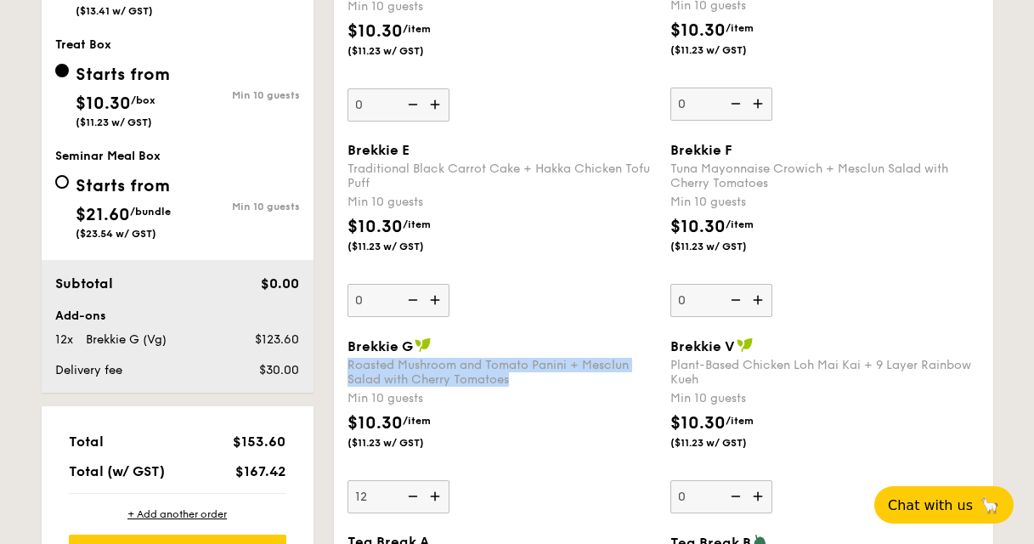
scroll to position [852, 0]
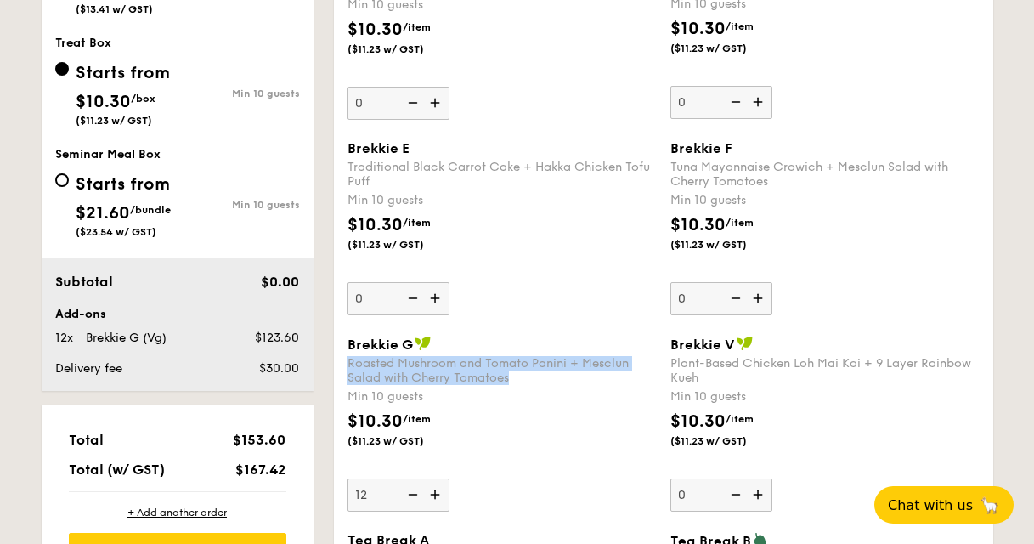
click at [377, 493] on input "12" at bounding box center [398, 494] width 102 height 33
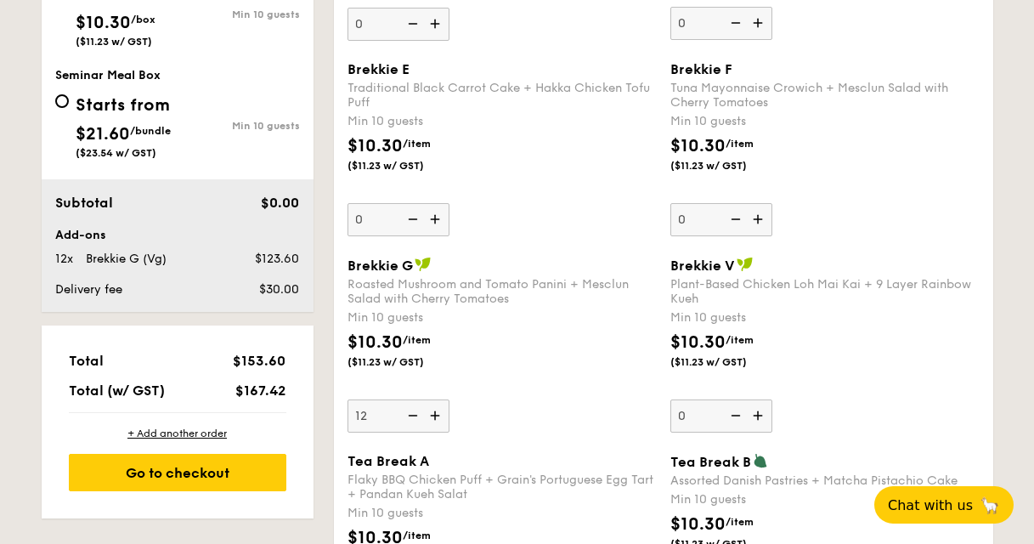
scroll to position [936, 0]
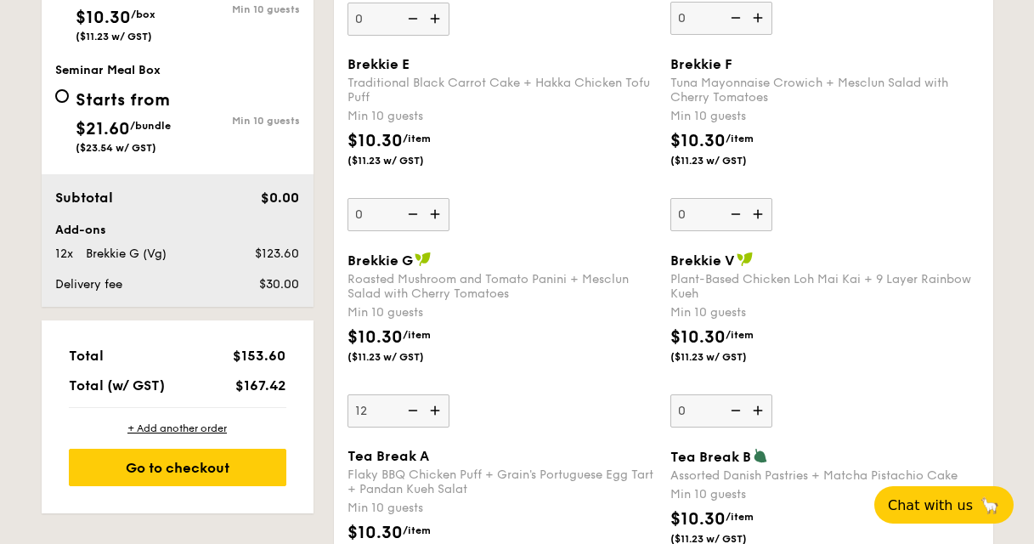
drag, startPoint x: 286, startPoint y: 382, endPoint x: 233, endPoint y: 388, distance: 53.8
click at [233, 387] on div "$167.42" at bounding box center [246, 385] width 93 height 16
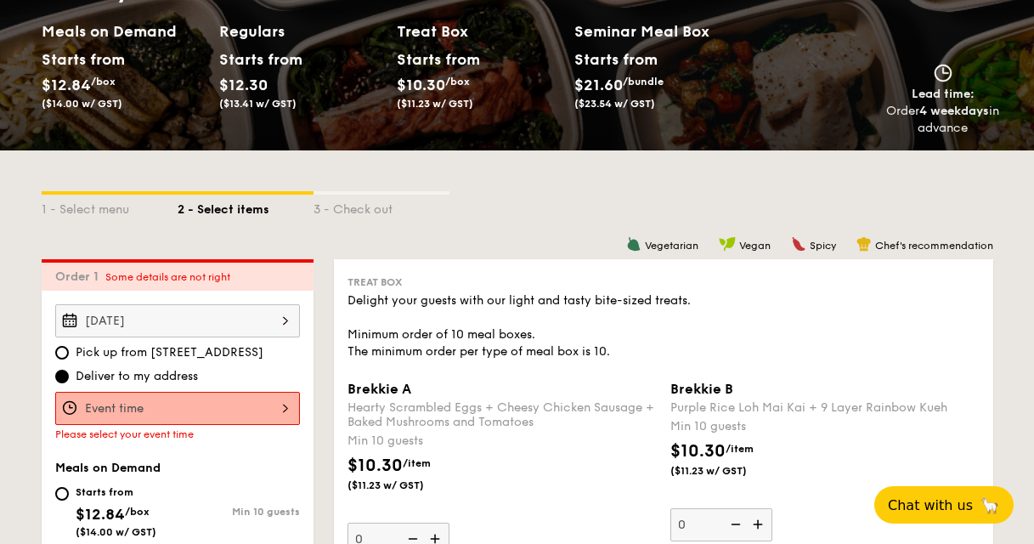
click at [205, 382] on label "Deliver to my address" at bounding box center [177, 376] width 245 height 17
click at [69, 382] on input "Deliver to my address" at bounding box center [62, 376] width 14 height 14
click at [194, 401] on input "Brekkie A Hearty Scrambled Eggs + Cheesy Chicken Sausage + Baked Mushrooms and …" at bounding box center [177, 408] width 245 height 33
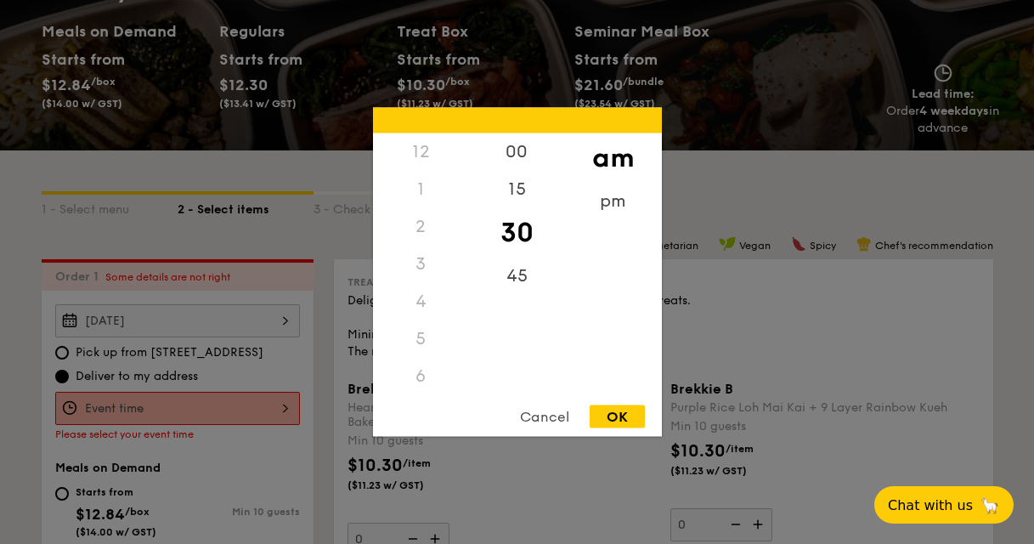
scroll to position [201, 0]
click at [418, 239] on div "8" at bounding box center [421, 255] width 96 height 49
click at [510, 148] on div "00" at bounding box center [517, 157] width 96 height 49
click at [622, 421] on div "OK" at bounding box center [616, 416] width 55 height 23
type input "8:00AM"
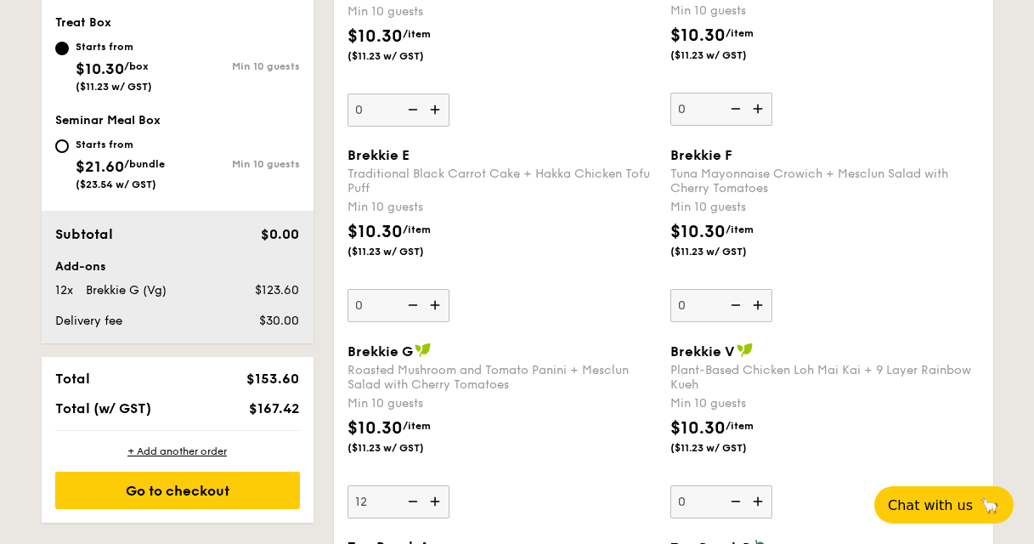
scroll to position [843, 0]
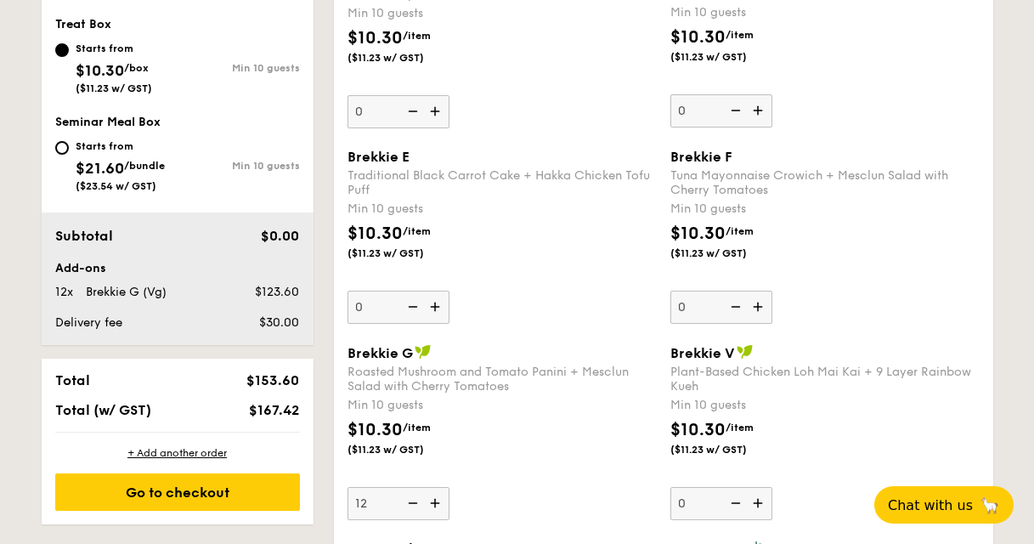
drag, startPoint x: 673, startPoint y: 172, endPoint x: 781, endPoint y: 192, distance: 109.8
click at [781, 192] on div "Tuna Mayonnaise Crowich + Mesclun Salad with Cherry Tomatoes" at bounding box center [824, 182] width 309 height 29
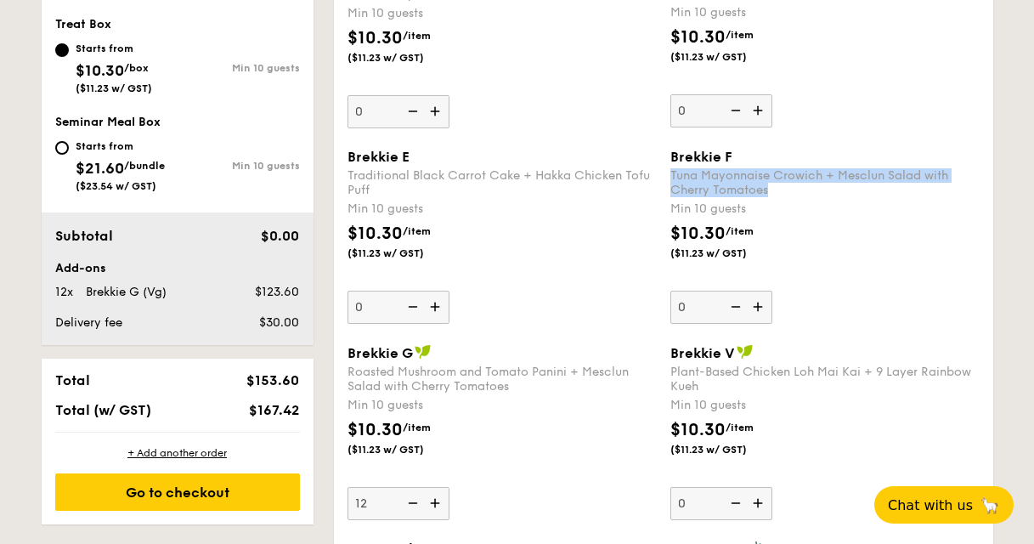
copy div "Tuna Mayonnaise Crowich + Mesclun Salad with Cherry Tomatoes"
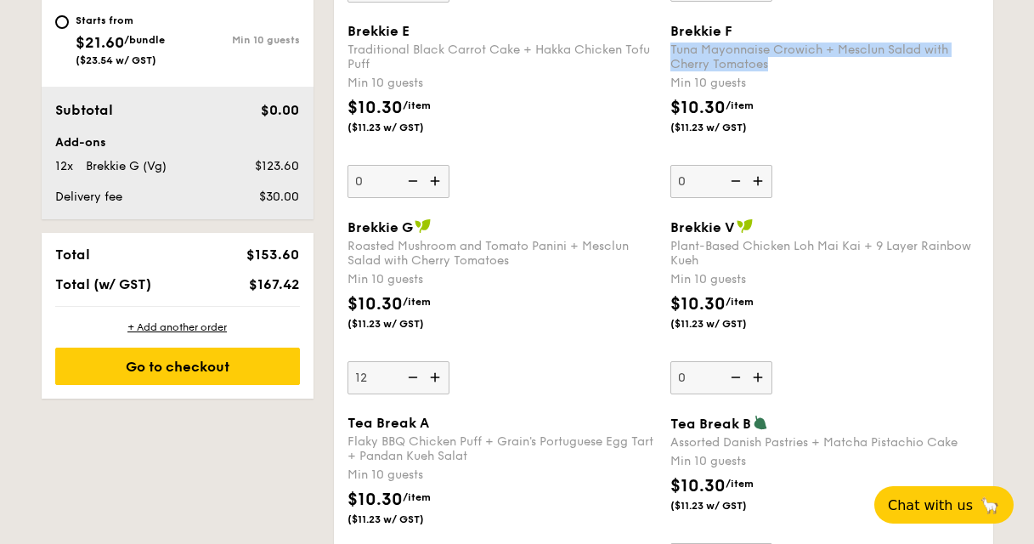
scroll to position [972, 0]
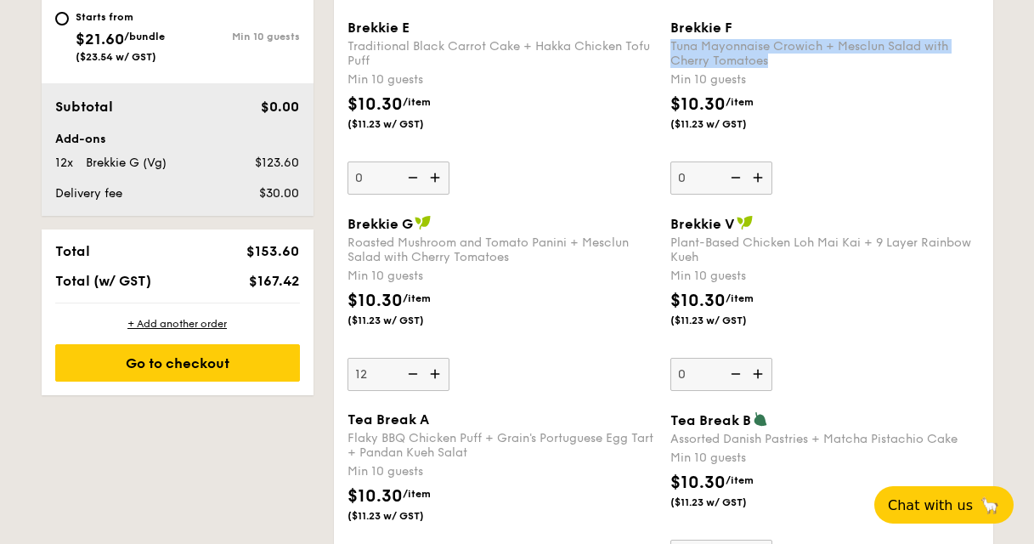
drag, startPoint x: 515, startPoint y: 257, endPoint x: 369, endPoint y: 254, distance: 146.1
click at [369, 254] on div "Roasted Mushroom and Tomato Panini + Mesclun Salad with Cherry Tomatoes" at bounding box center [501, 249] width 309 height 29
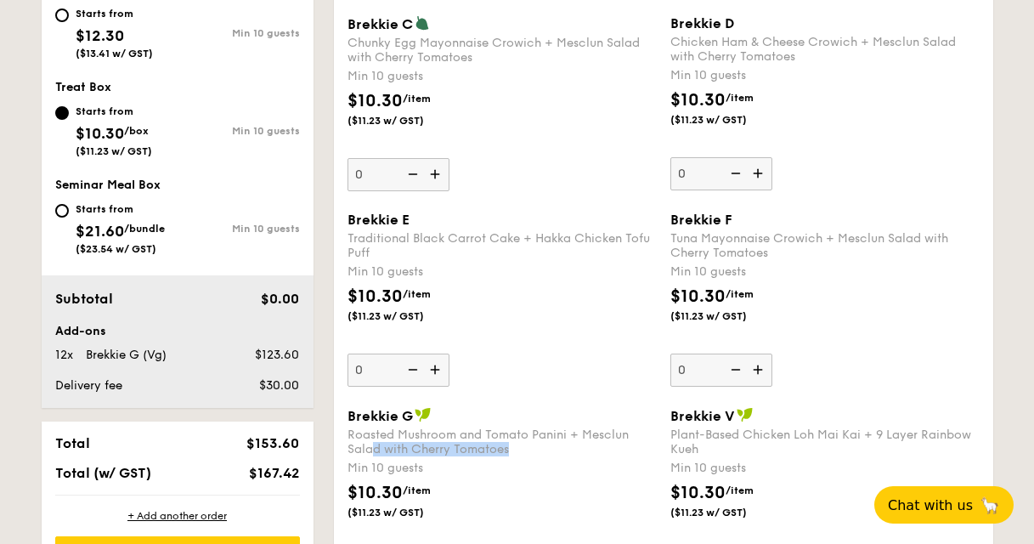
scroll to position [804, 0]
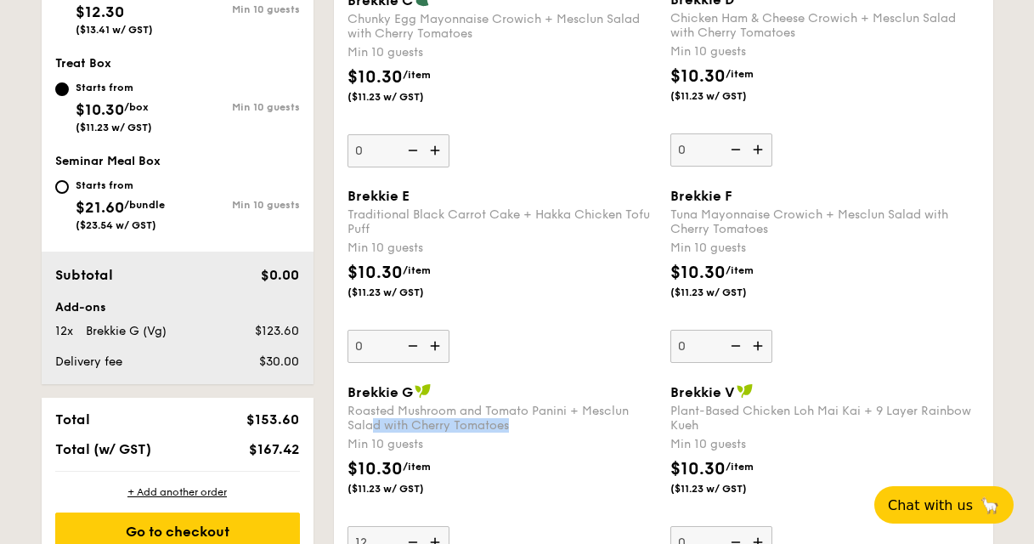
click at [506, 427] on div "Roasted Mushroom and Tomato Panini + Mesclun Salad with Cherry Tomatoes" at bounding box center [501, 417] width 309 height 29
click at [449, 526] on input "12" at bounding box center [398, 542] width 102 height 33
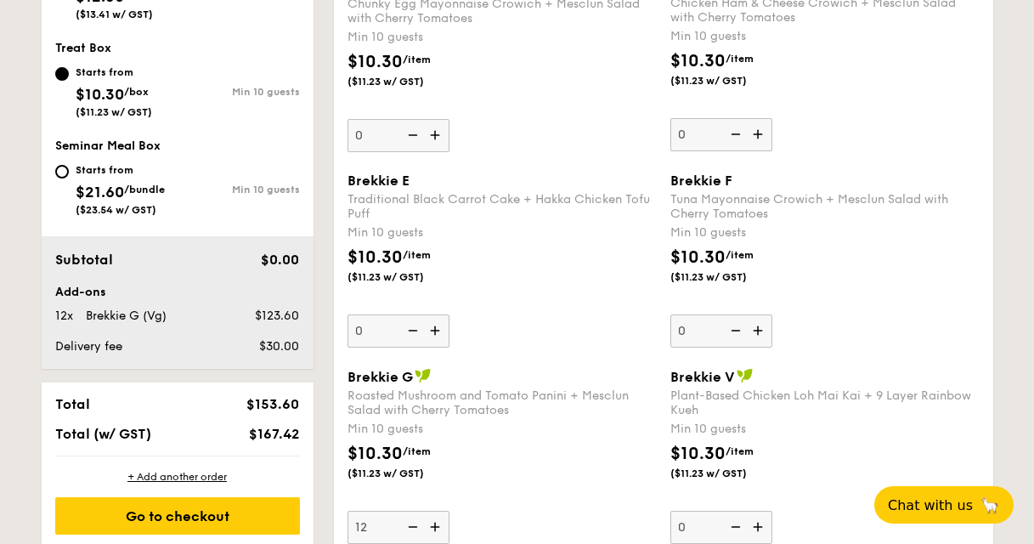
drag, startPoint x: 698, startPoint y: 410, endPoint x: 668, endPoint y: 393, distance: 34.2
click at [668, 393] on div "Brekkie V Plant-Based Chicken Loh Mai Kai + 9 Layer Rainbow Kueh Min 10 guests …" at bounding box center [824, 456] width 323 height 176
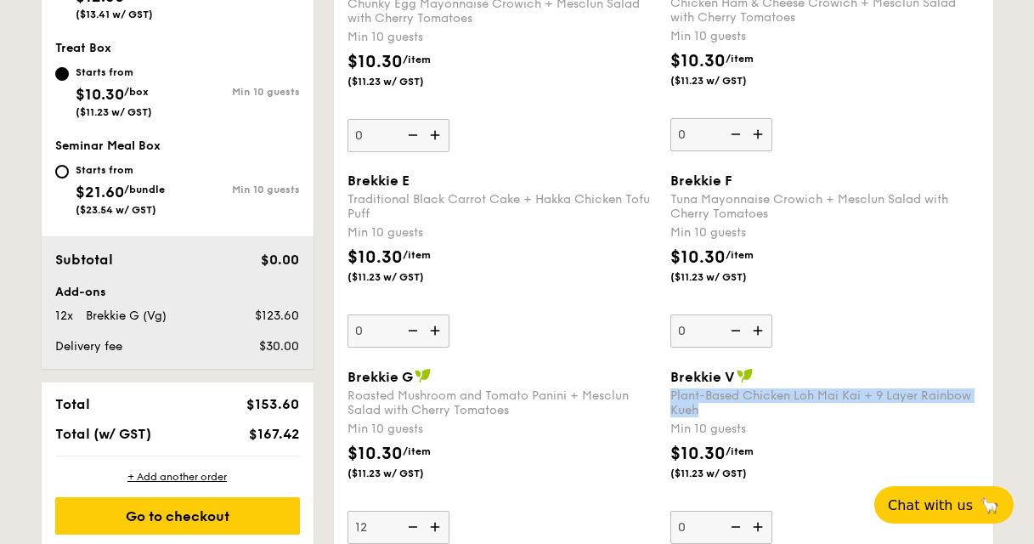
drag, startPoint x: 350, startPoint y: 273, endPoint x: 379, endPoint y: 281, distance: 29.9
click at [378, 280] on span "($11.23 w/ GST)" at bounding box center [404, 277] width 115 height 14
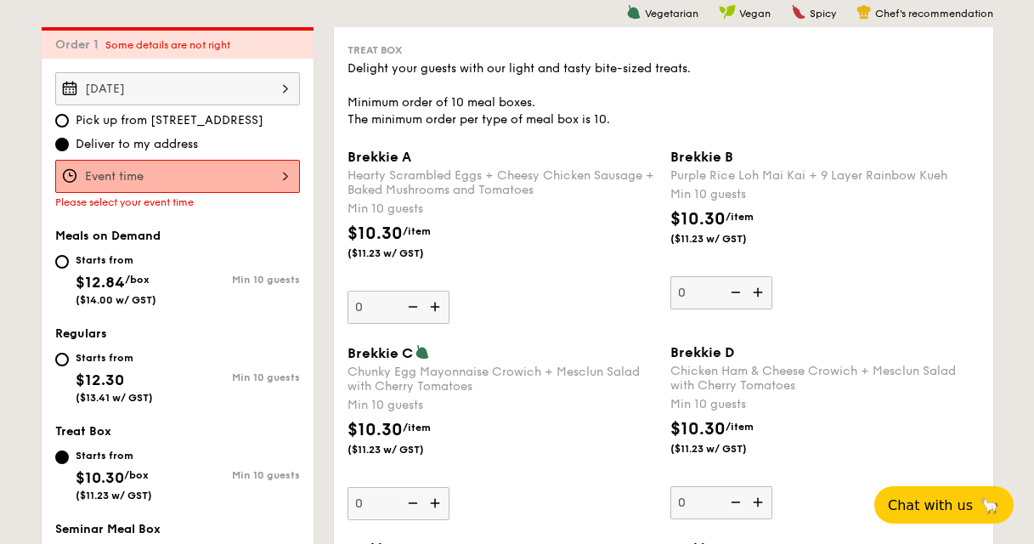
scroll to position [425, 0]
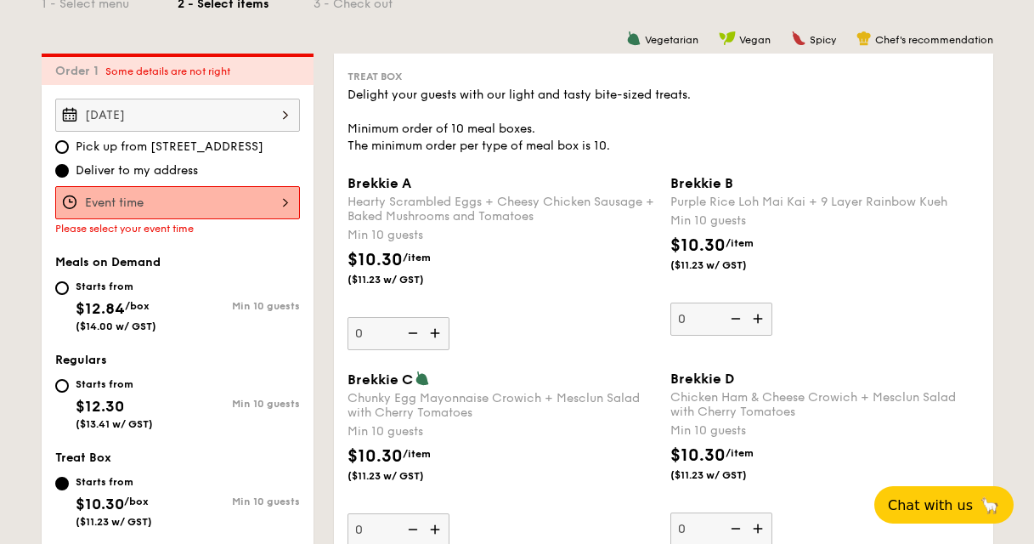
drag, startPoint x: 56, startPoint y: 256, endPoint x: 164, endPoint y: 263, distance: 108.1
click at [164, 262] on div "Meals on Demand" at bounding box center [177, 262] width 245 height 14
